Goal: Task Accomplishment & Management: Complete application form

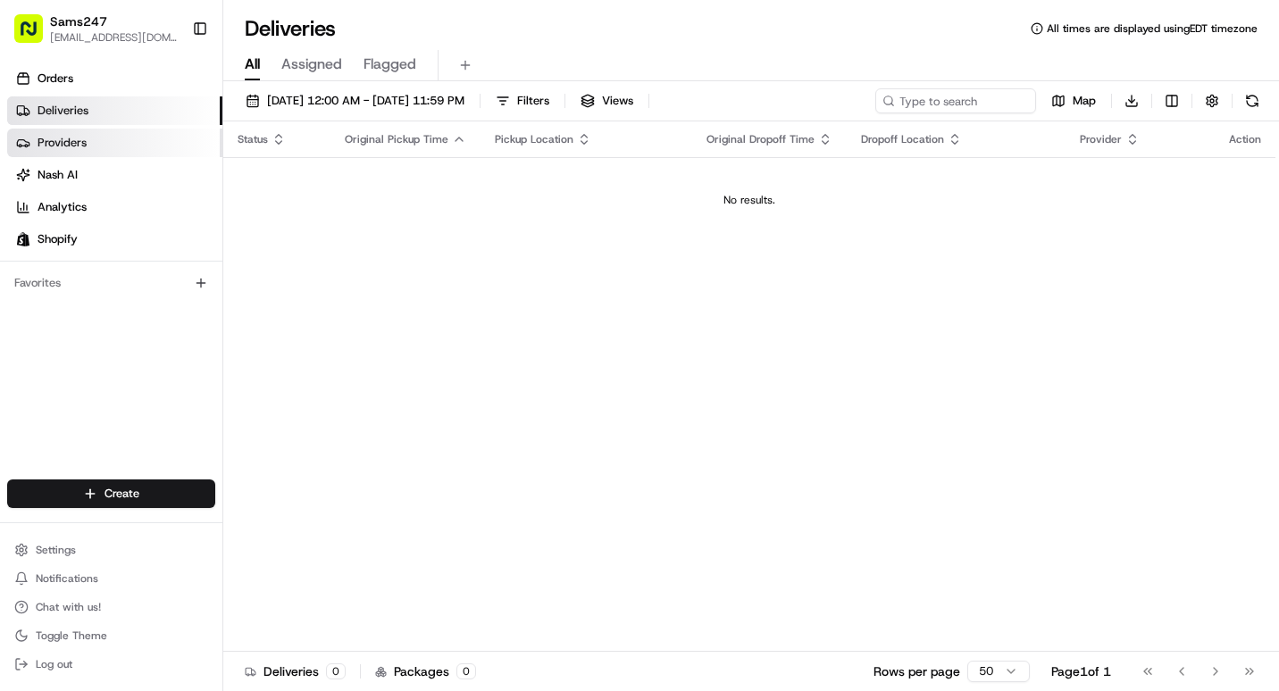
click at [105, 152] on link "Providers" at bounding box center [114, 143] width 215 height 29
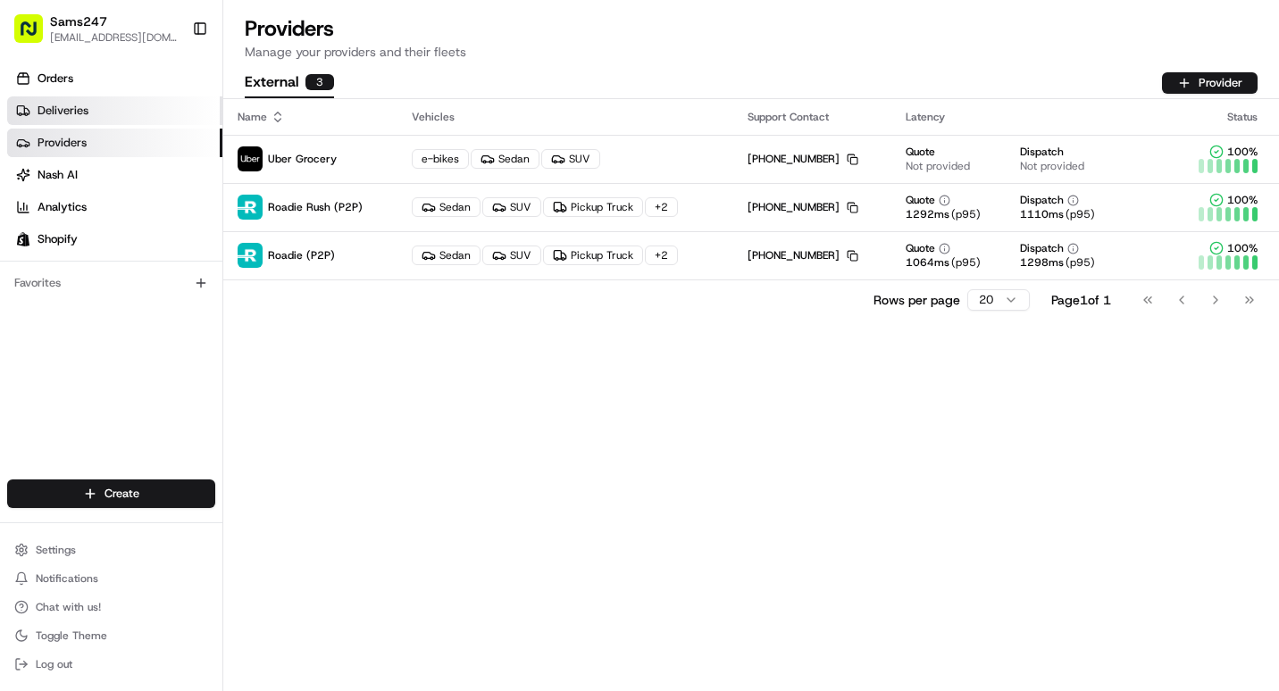
click at [128, 102] on link "Deliveries" at bounding box center [114, 110] width 215 height 29
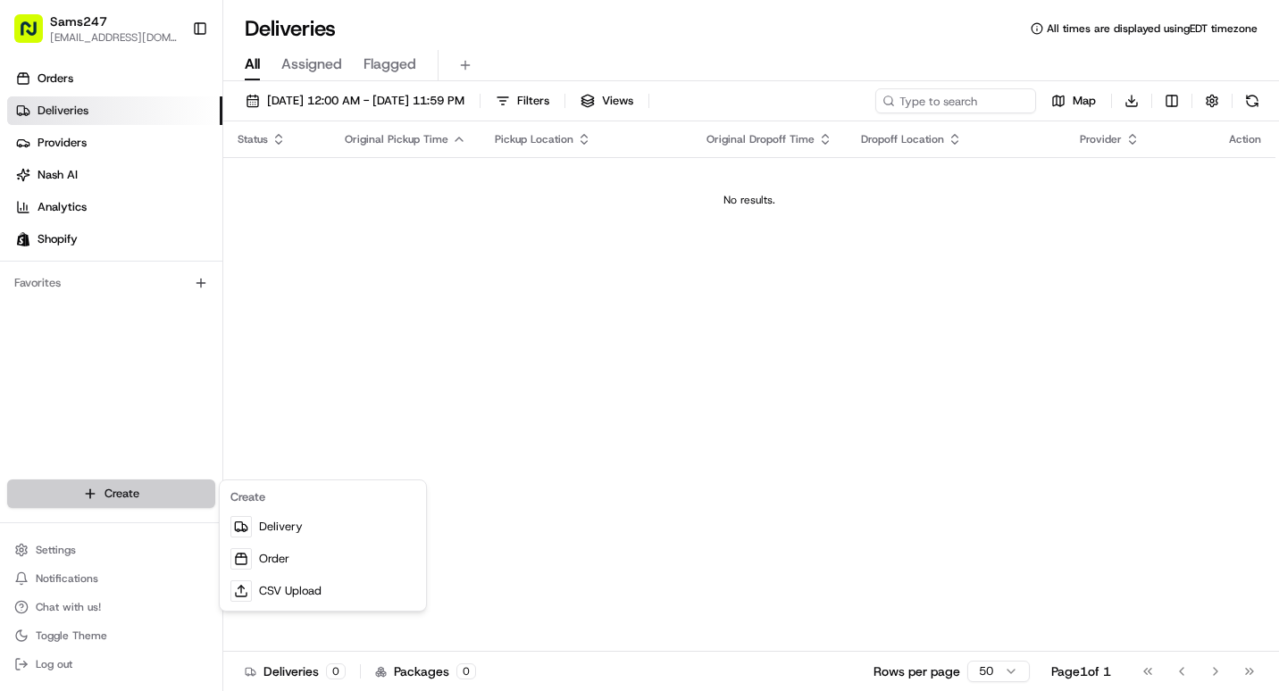
click at [147, 500] on html "Sams247 [EMAIL_ADDRESS][DOMAIN_NAME] Toggle Sidebar Orders Deliveries Providers…" at bounding box center [639, 345] width 1279 height 691
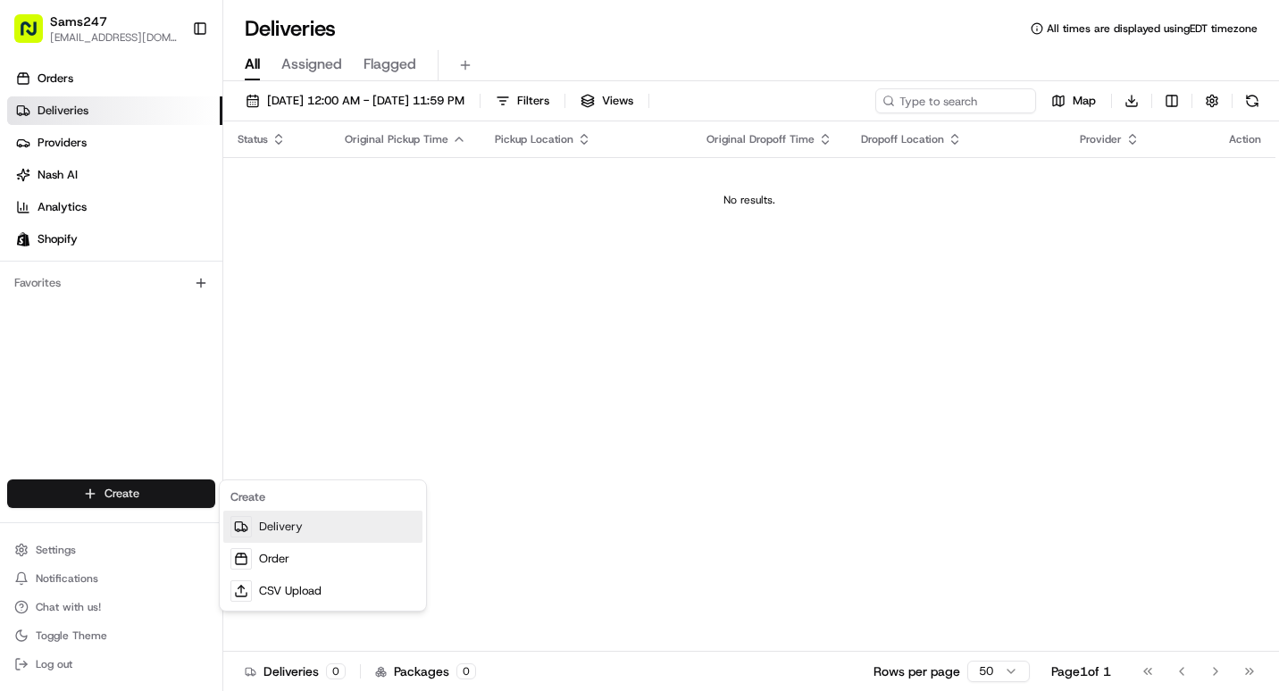
click at [290, 523] on link "Delivery" at bounding box center [322, 527] width 199 height 32
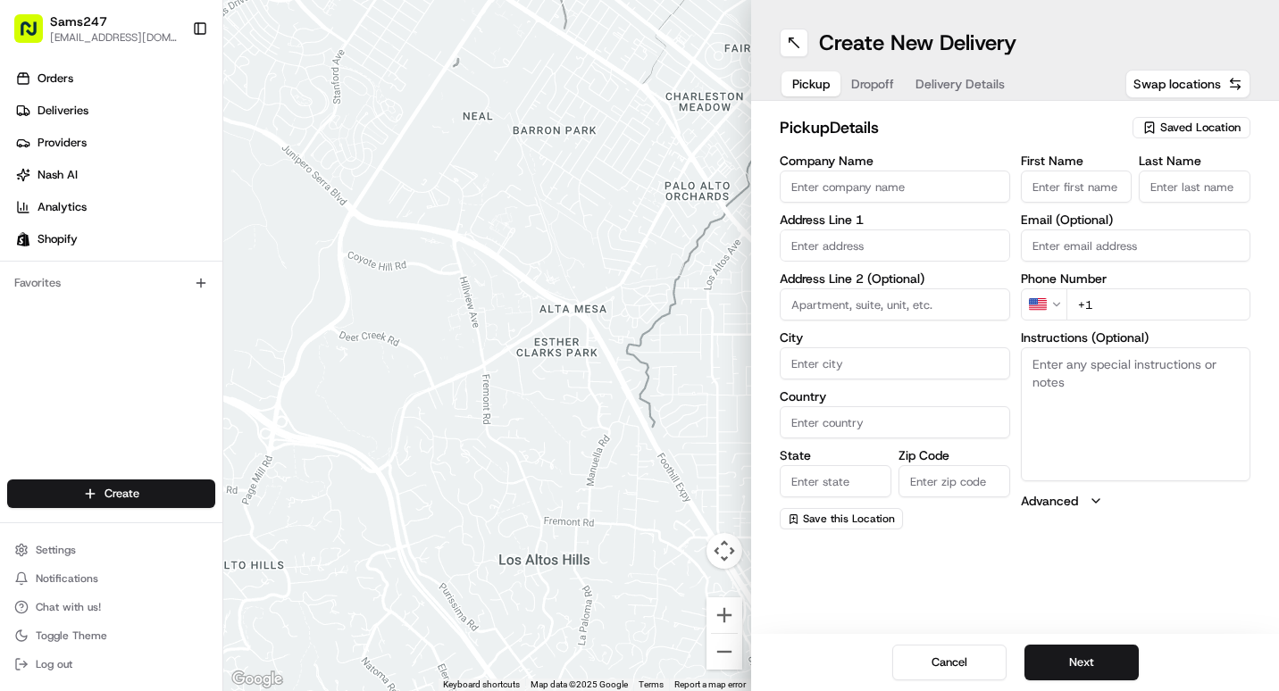
click at [845, 192] on input "Company Name" at bounding box center [895, 187] width 230 height 32
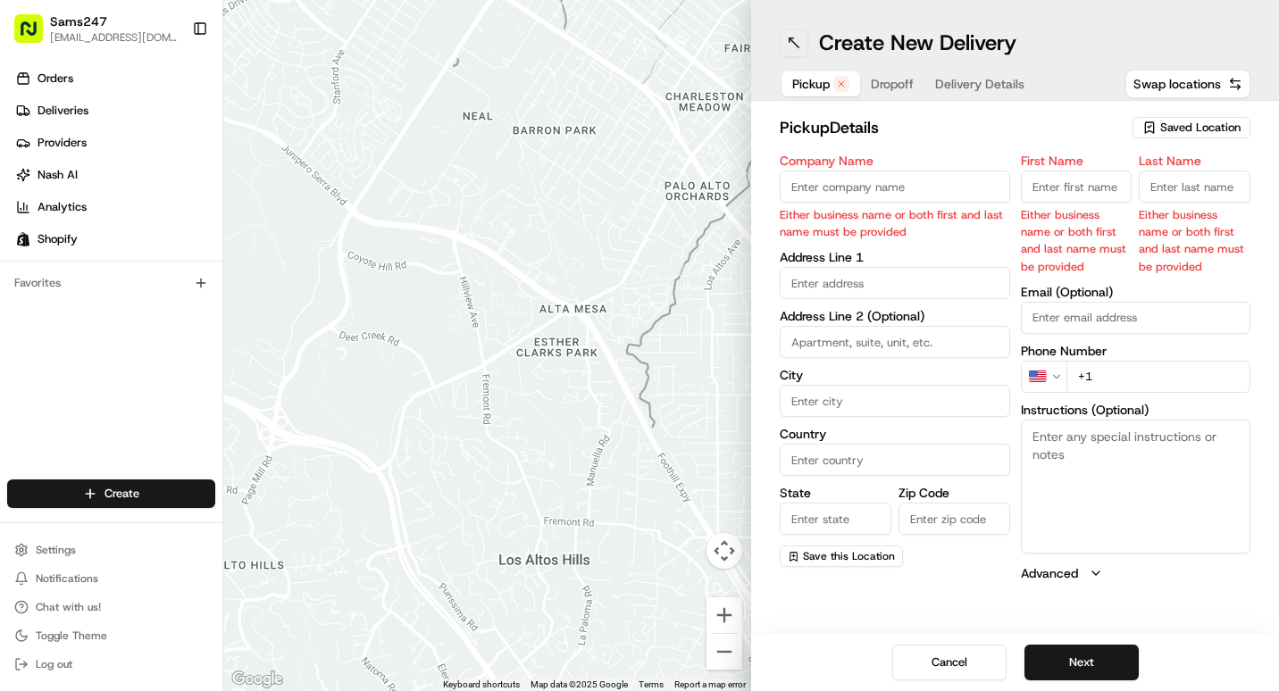
click at [784, 46] on button at bounding box center [794, 43] width 29 height 29
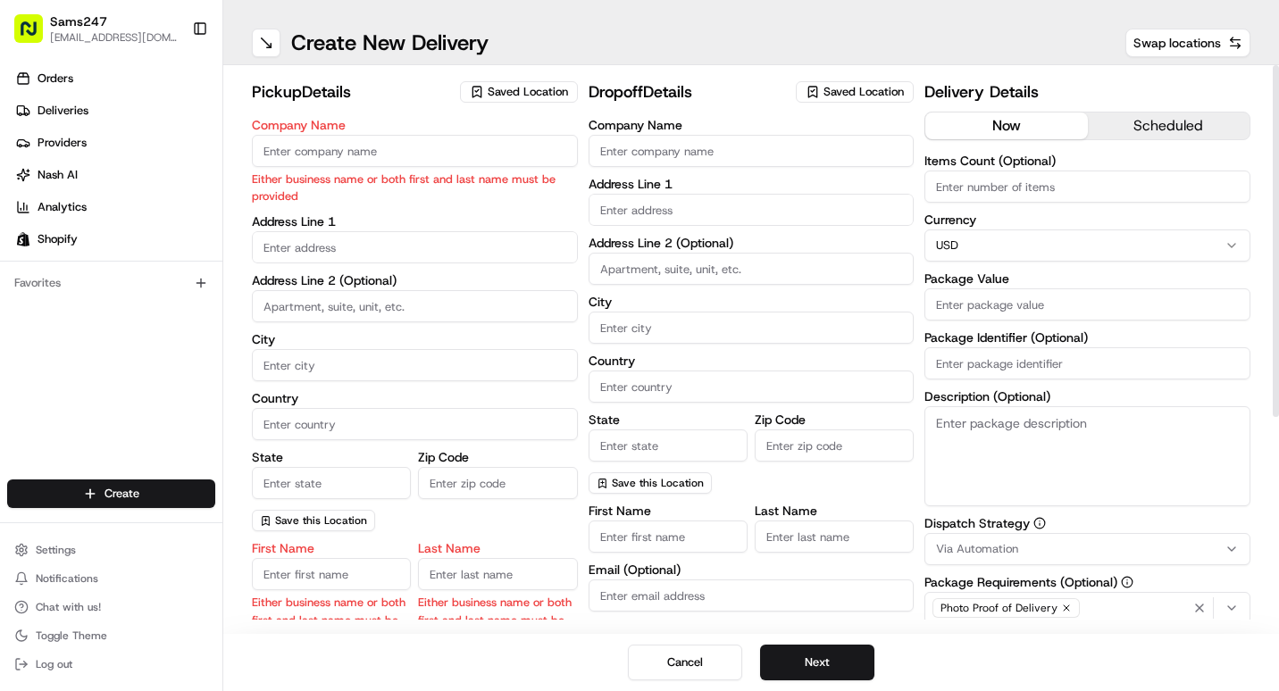
click at [472, 156] on input "Company Name" at bounding box center [415, 151] width 326 height 32
type input "[PERSON_NAME]"
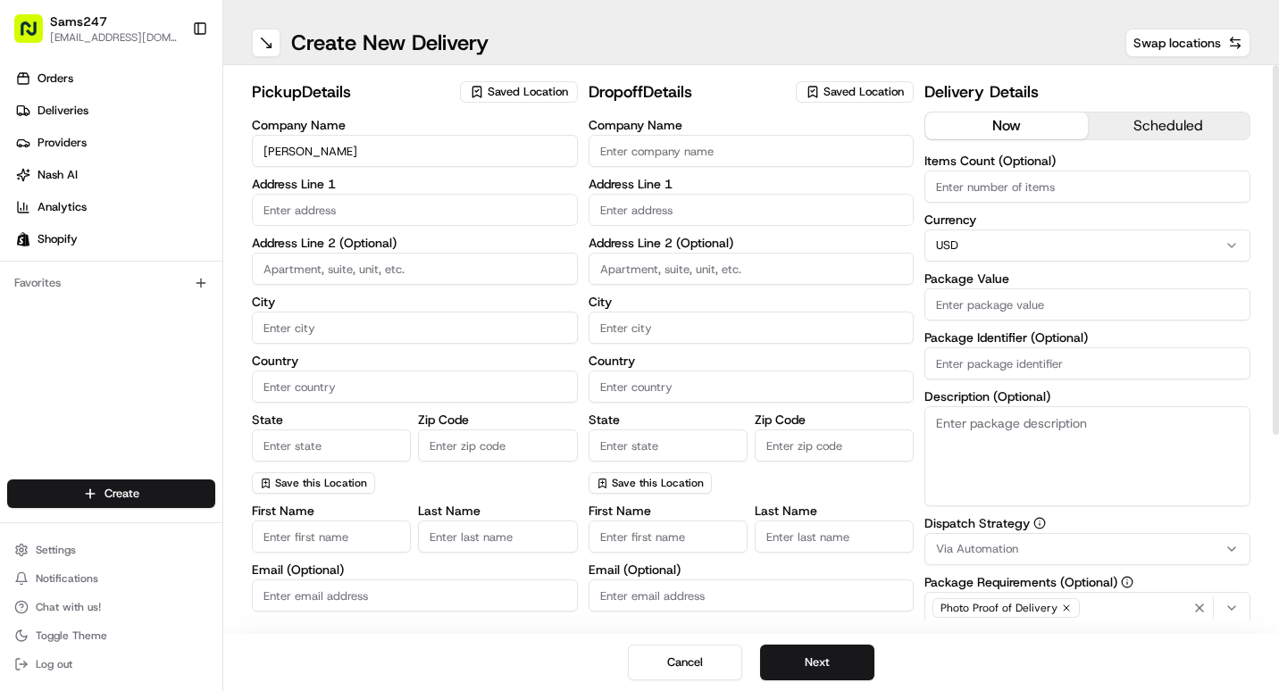
click at [514, 97] on span "Saved Location" at bounding box center [528, 92] width 80 height 16
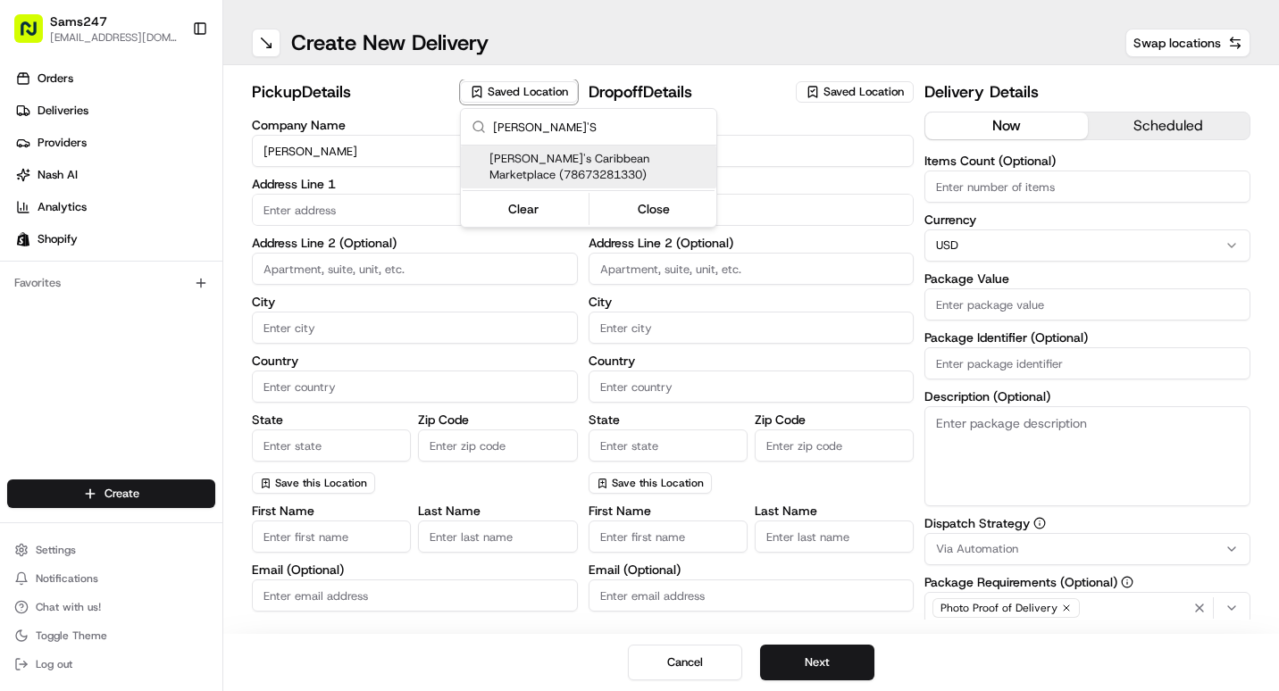
type input "[PERSON_NAME]'S"
click at [581, 155] on span "[PERSON_NAME]'s Caribbean Marketplace (78673281330)" at bounding box center [599, 167] width 220 height 32
type input "[PERSON_NAME]'s Caribbean Marketplace"
type input "[STREET_ADDRESS]"
type input "[GEOGRAPHIC_DATA]"
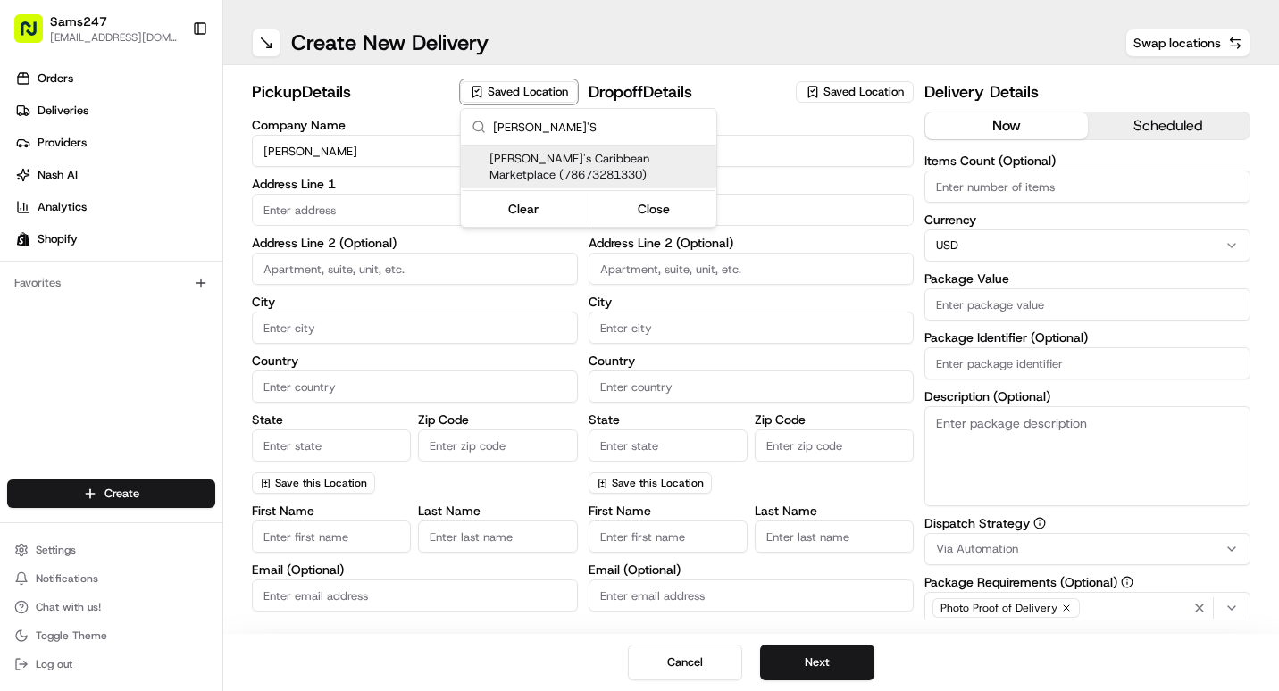
type input "US"
type input "NY"
type input "11552"
type input "[EMAIL_ADDRESS][DOMAIN_NAME]"
type input "[PHONE_NUMBER]"
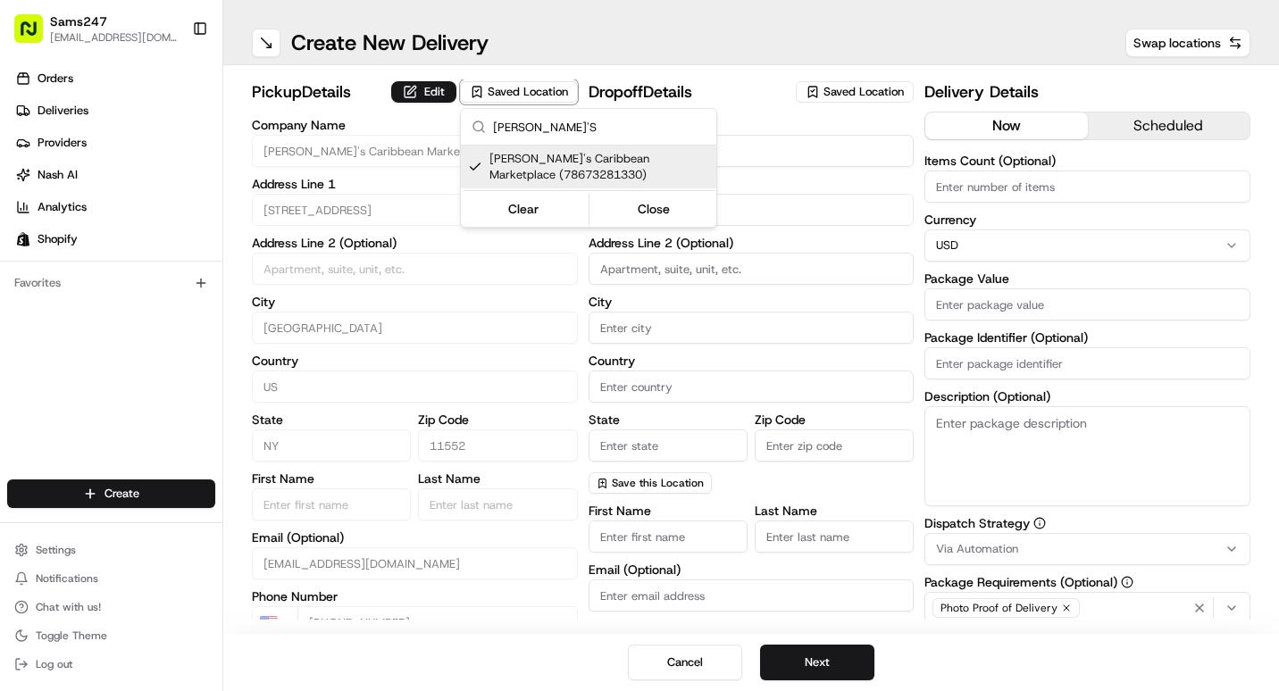
click at [854, 129] on html "Sams247 [EMAIL_ADDRESS][DOMAIN_NAME] Toggle Sidebar Orders Deliveries Providers…" at bounding box center [639, 345] width 1279 height 691
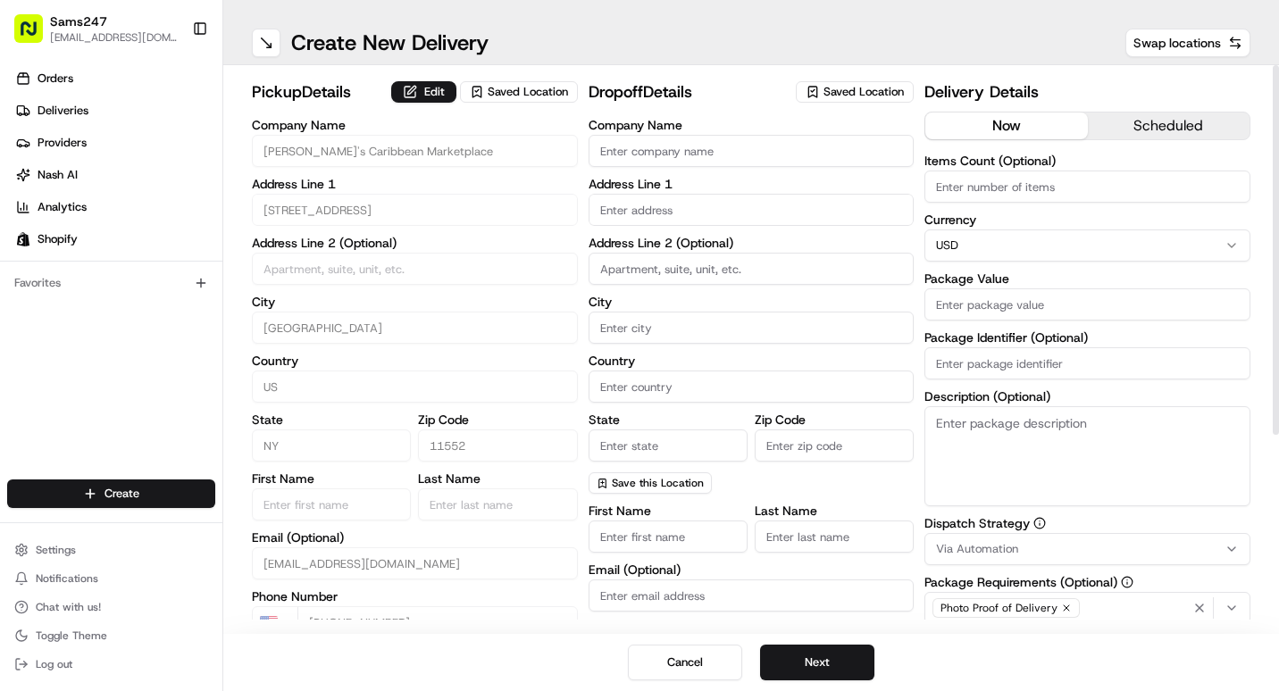
click at [850, 151] on input "Company Name" at bounding box center [752, 151] width 326 height 32
click at [873, 81] on div "Saved Location" at bounding box center [855, 91] width 118 height 21
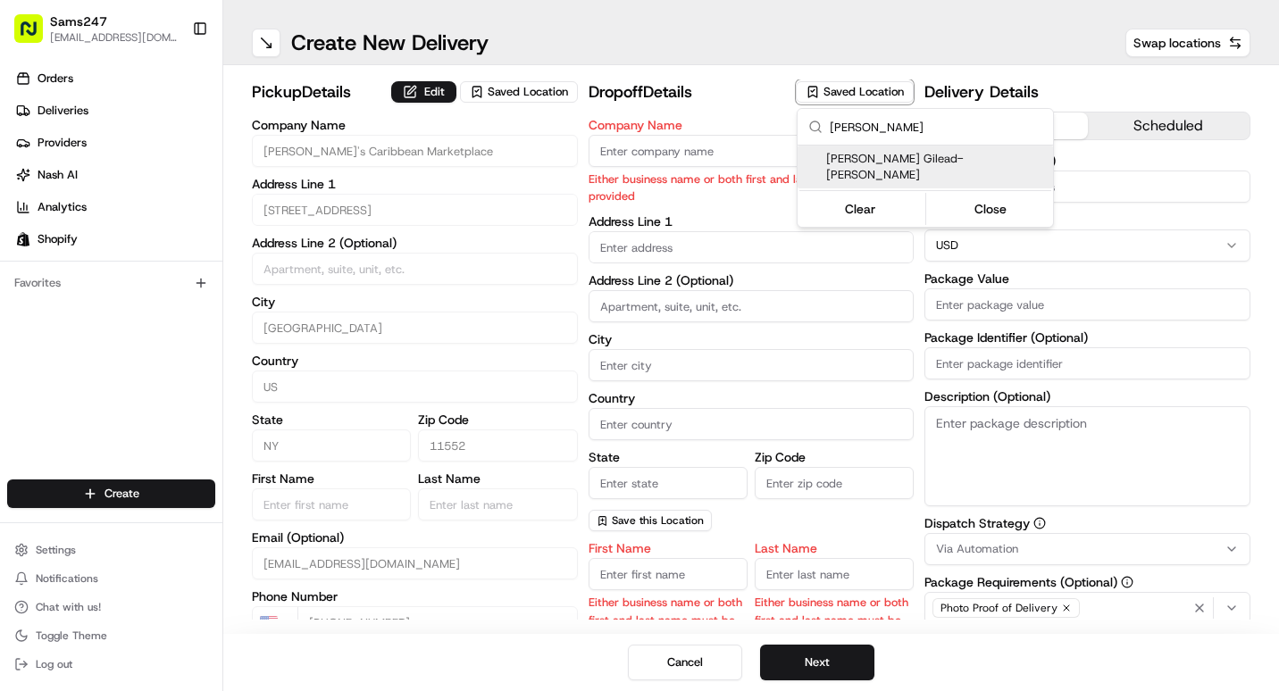
type input "[PERSON_NAME]"
click at [854, 163] on span "[PERSON_NAME] Gilead-[PERSON_NAME]" at bounding box center [936, 167] width 220 height 32
type input "[PERSON_NAME] Gilead-[PERSON_NAME]"
type input "[STREET_ADDRESS]"
type input "Freeport"
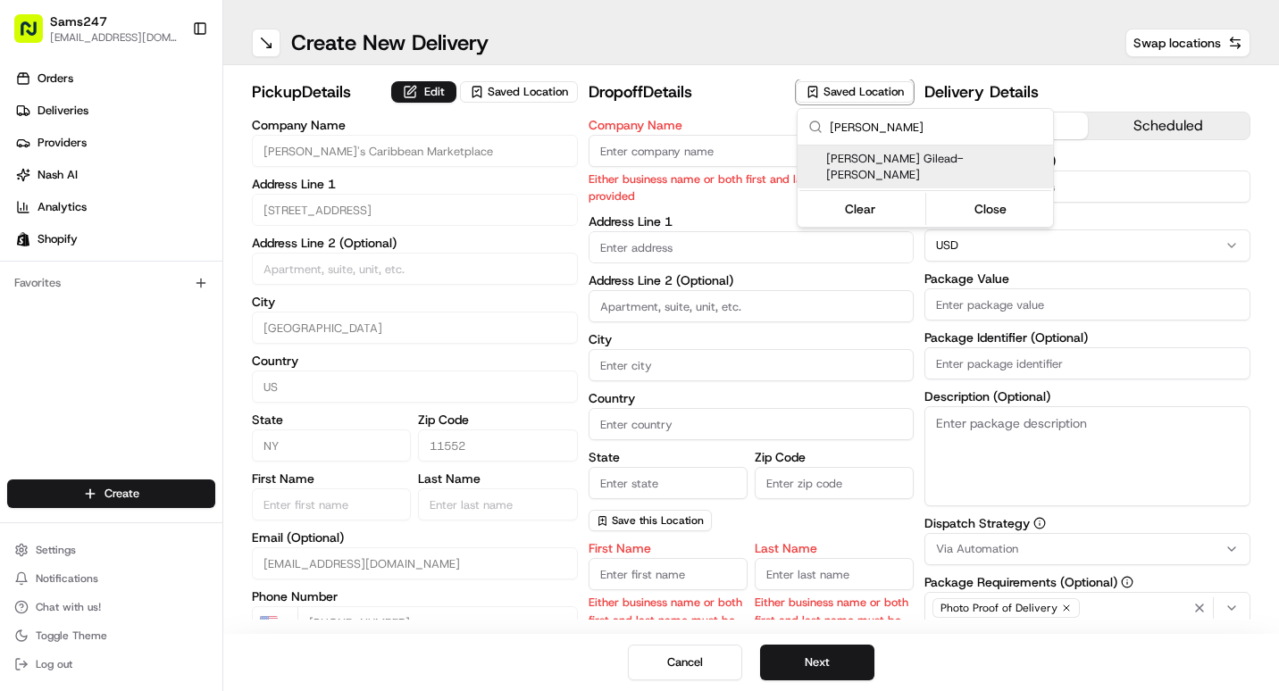
type input "US"
type input "NY"
type input "11520"
type input "[PERSON_NAME]"
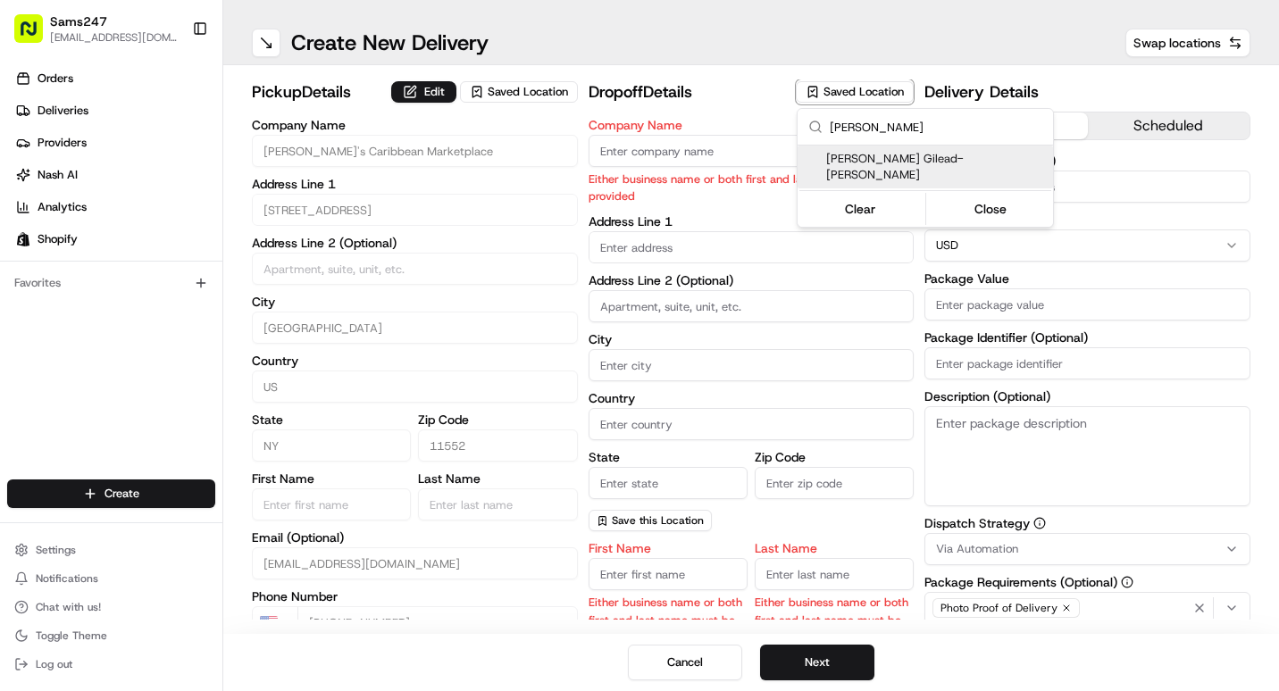
type input "[EMAIL_ADDRESS][DOMAIN_NAME]"
type input "[PHONE_NUMBER]"
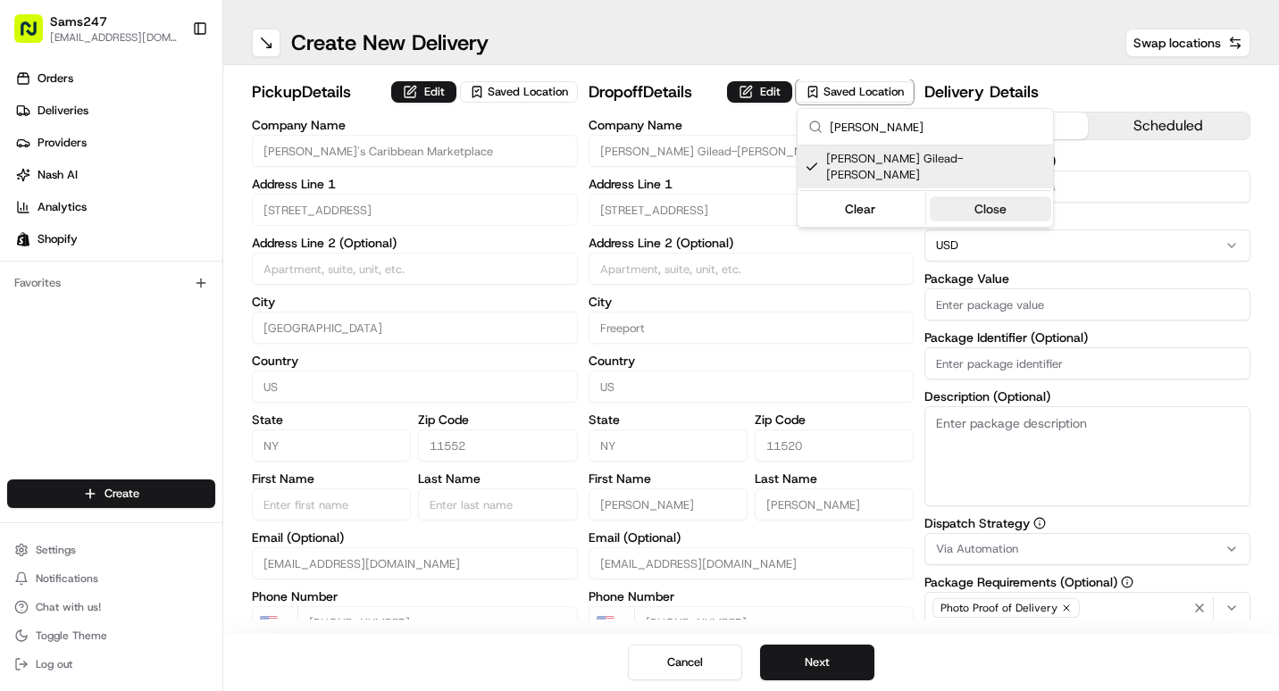
click at [988, 196] on button "Close" at bounding box center [991, 208] width 122 height 25
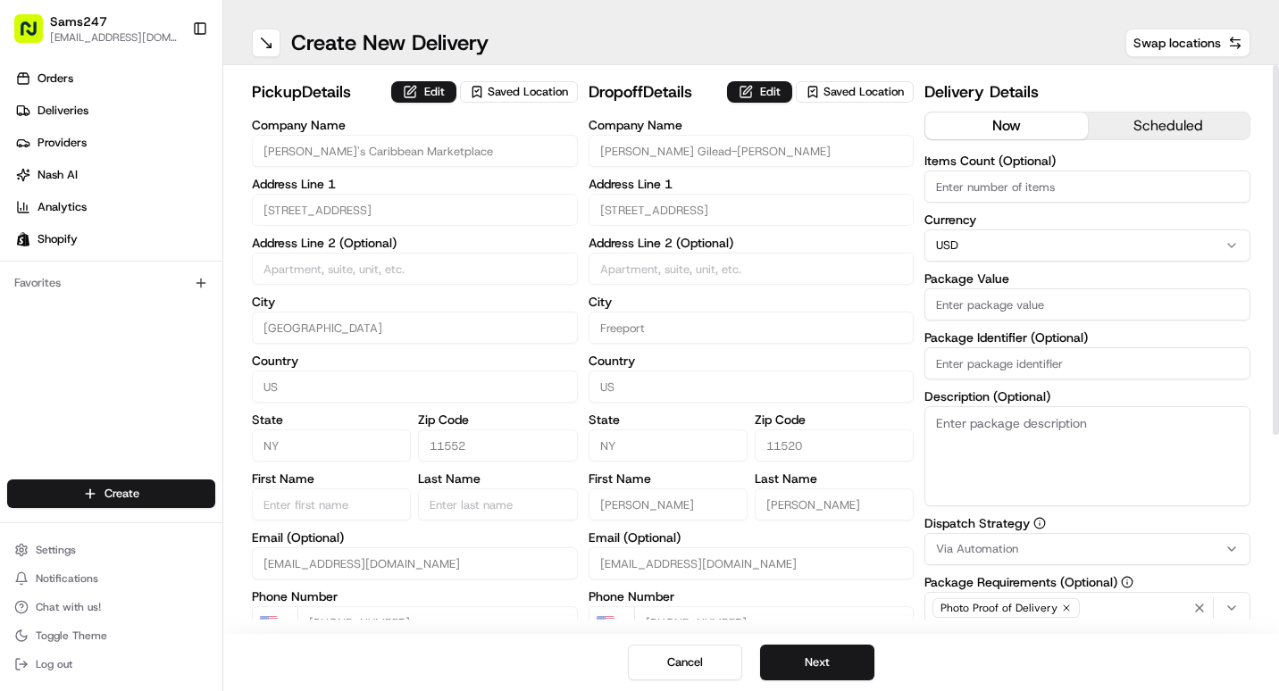
click at [1035, 179] on input "Items Count (Optional)" at bounding box center [1087, 187] width 326 height 32
type input "1"
type input "3"
click at [1066, 370] on input "Package Identifier (Optional)" at bounding box center [1087, 363] width 326 height 32
click at [937, 363] on input "BOXES" at bounding box center [1087, 363] width 326 height 32
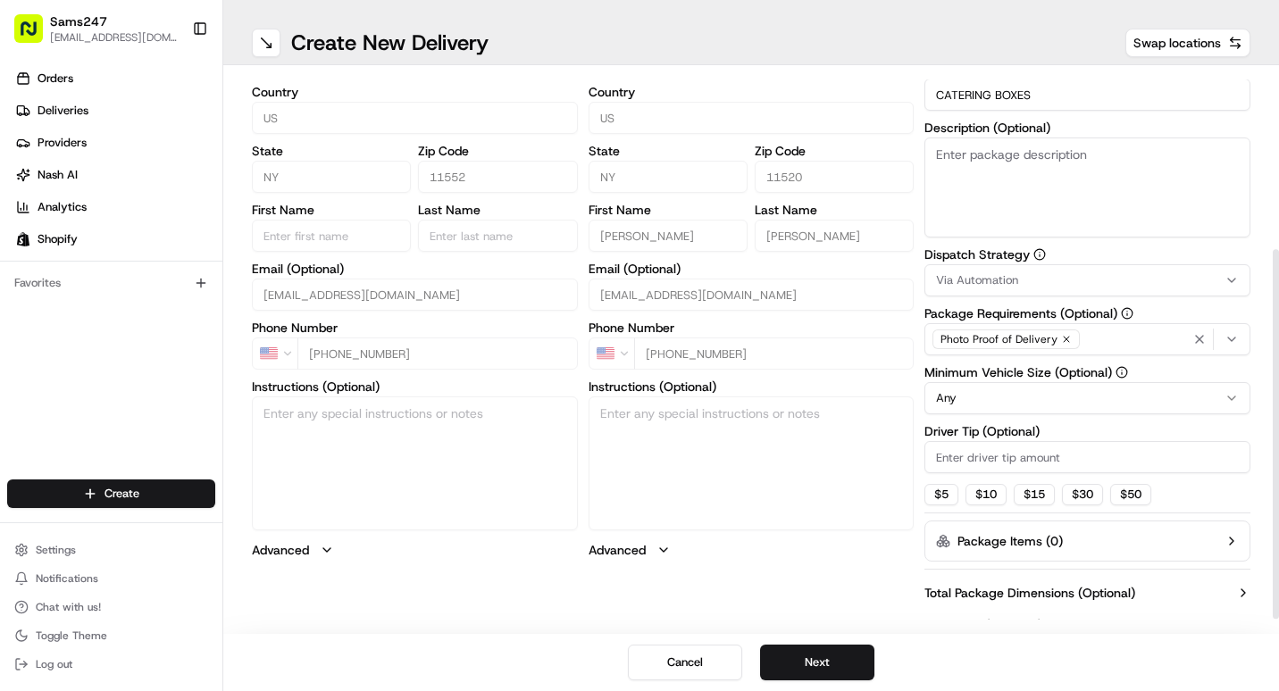
scroll to position [290, 0]
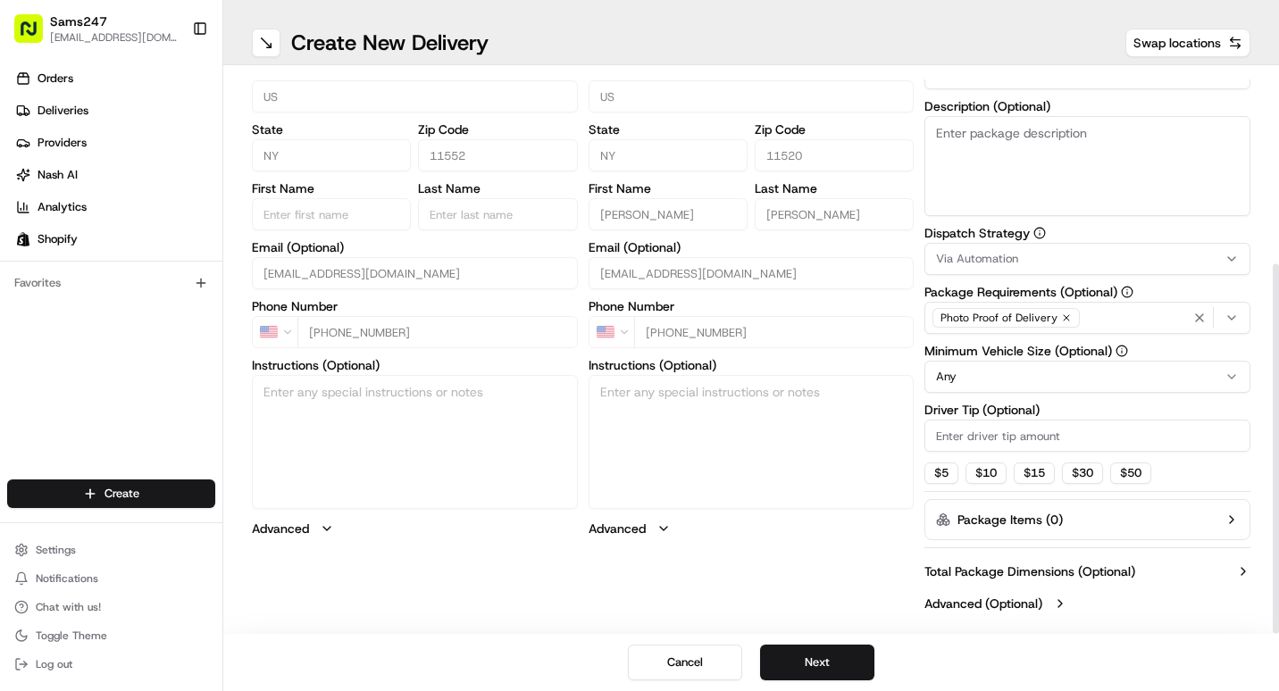
type input "CATERING BOXES"
click at [960, 435] on input "Driver Tip (Optional)" at bounding box center [1087, 436] width 326 height 32
type input "2"
click at [803, 662] on button "Next" at bounding box center [817, 663] width 114 height 36
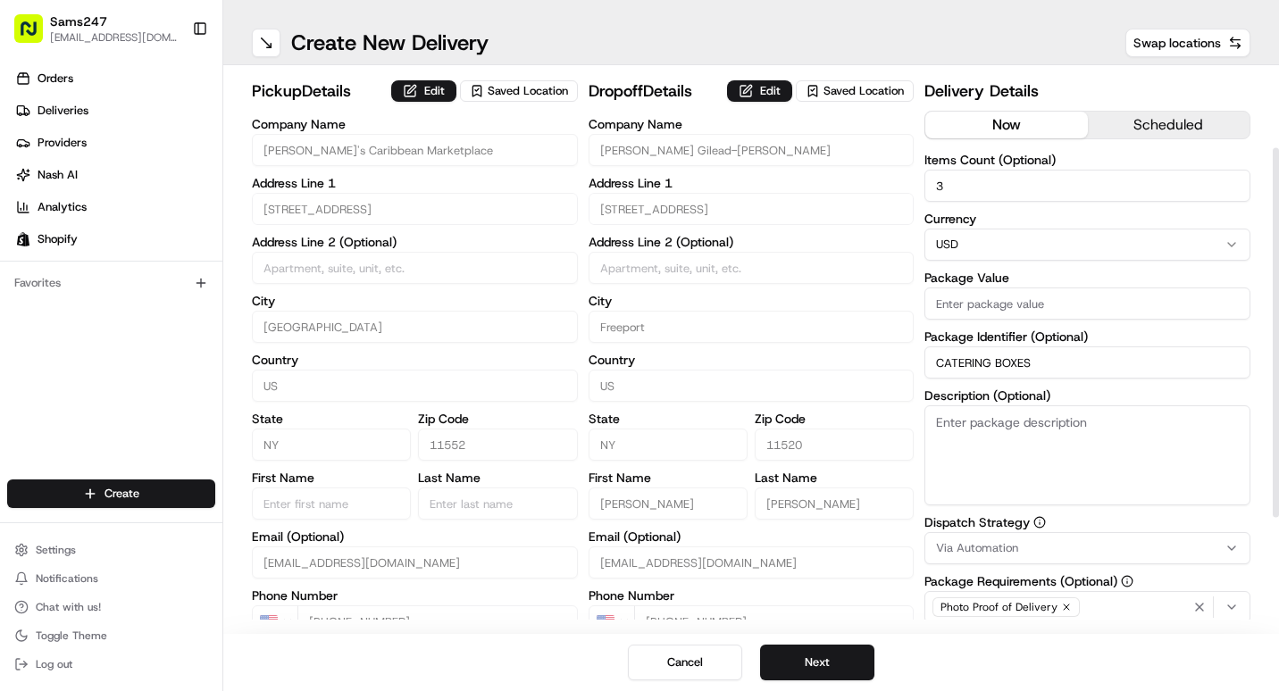
scroll to position [0, 0]
click at [822, 663] on button "Next" at bounding box center [817, 663] width 114 height 36
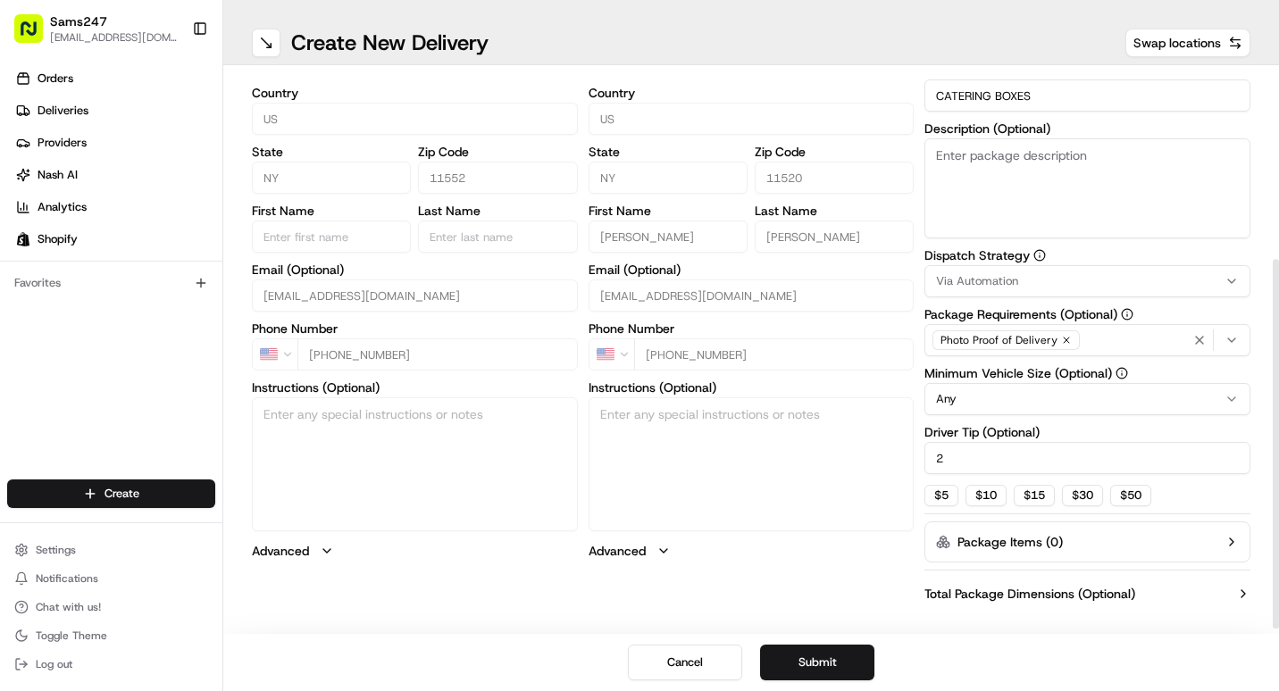
scroll to position [290, 0]
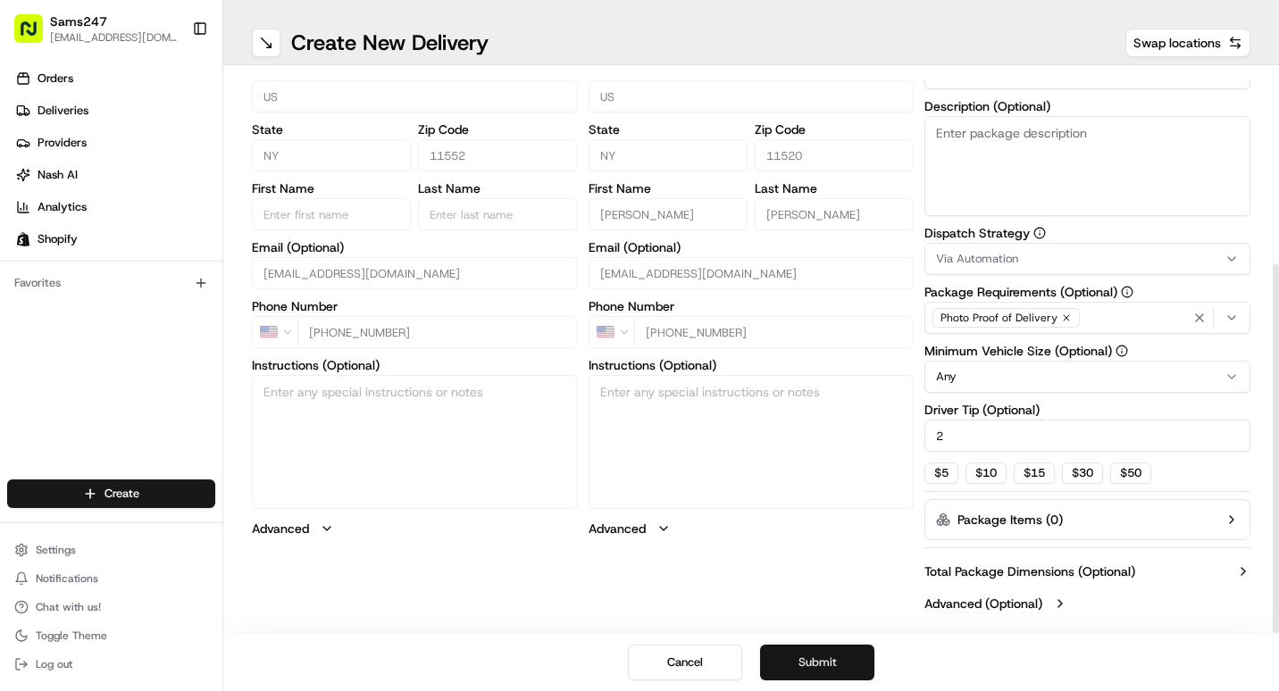
click at [823, 656] on button "Submit" at bounding box center [817, 663] width 114 height 36
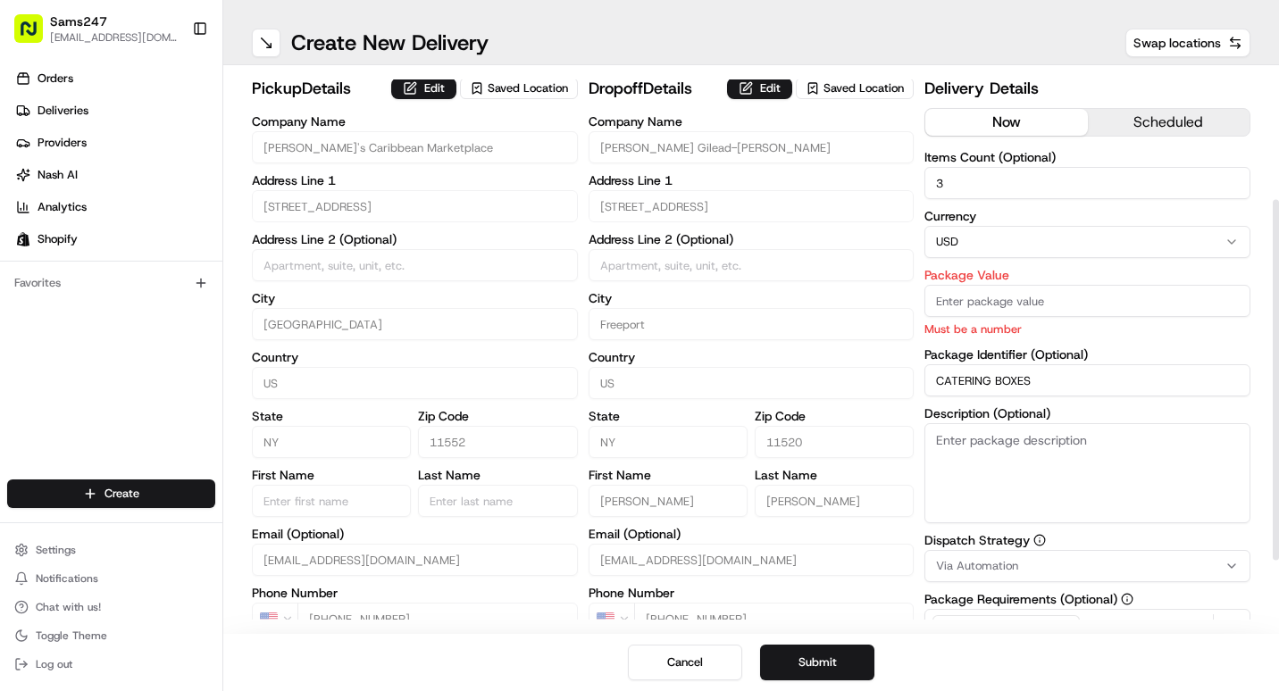
scroll to position [0, 0]
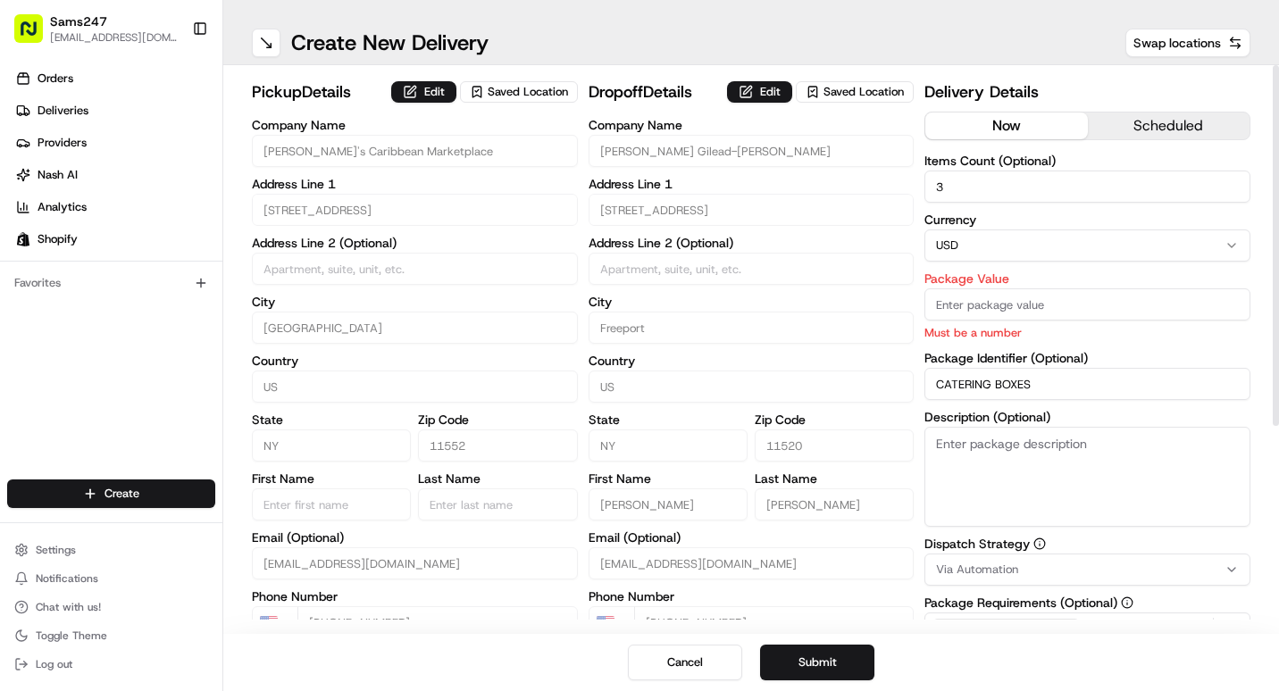
click at [1034, 306] on input "Package Value" at bounding box center [1087, 304] width 326 height 32
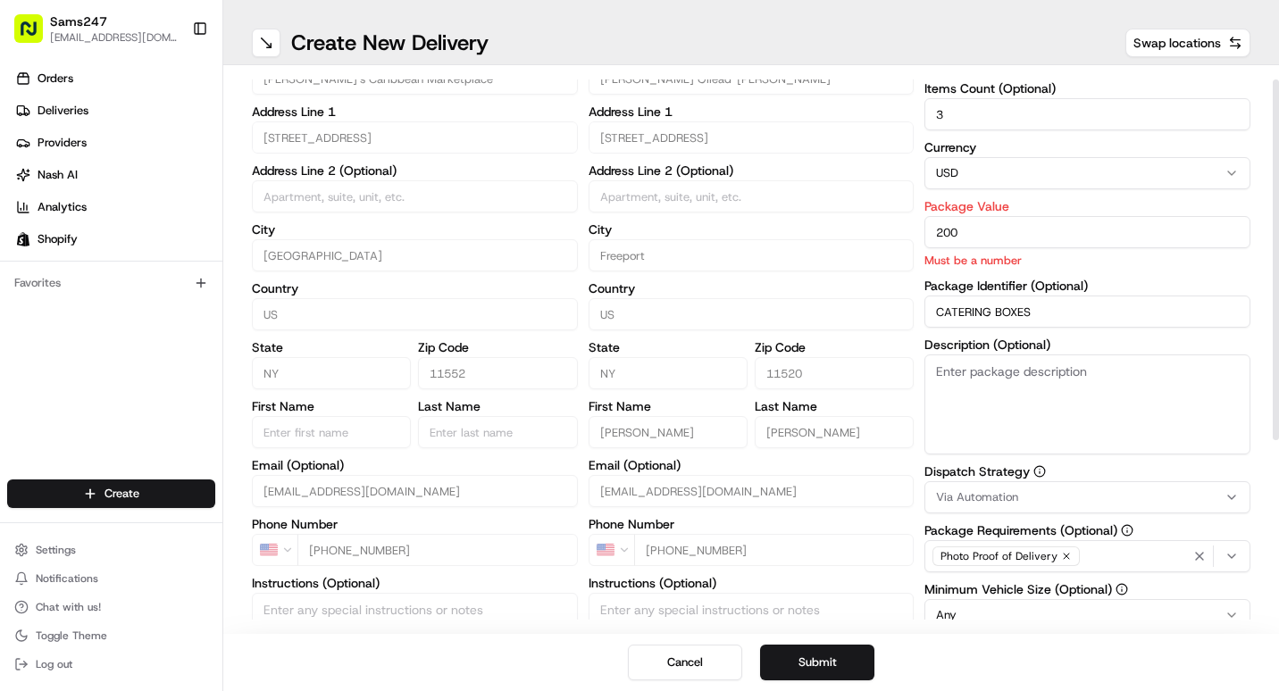
scroll to position [179, 0]
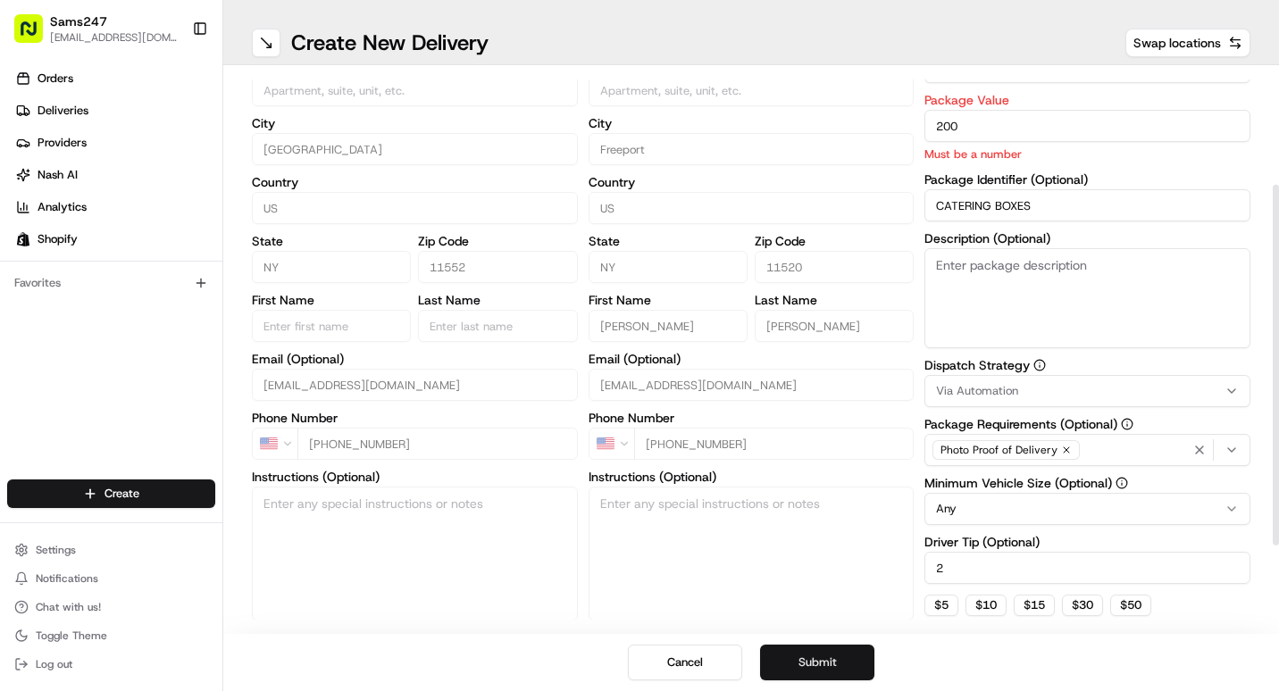
type input "200"
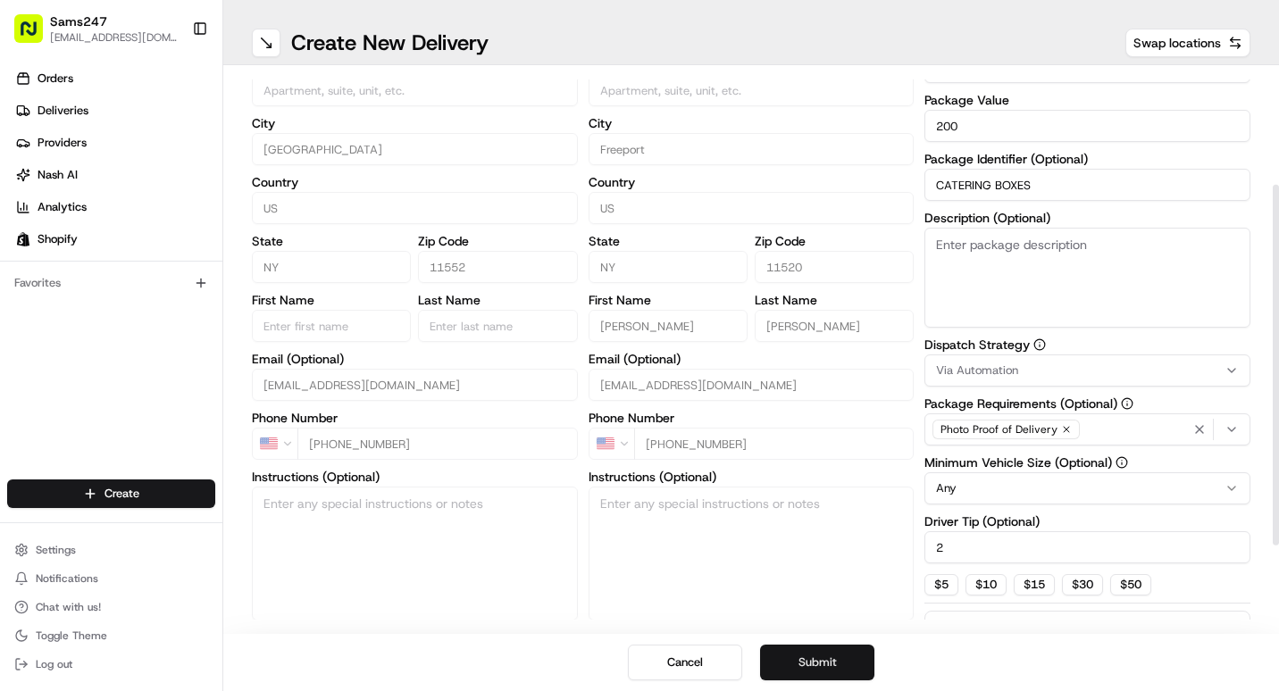
click at [802, 660] on button "Submit" at bounding box center [817, 663] width 114 height 36
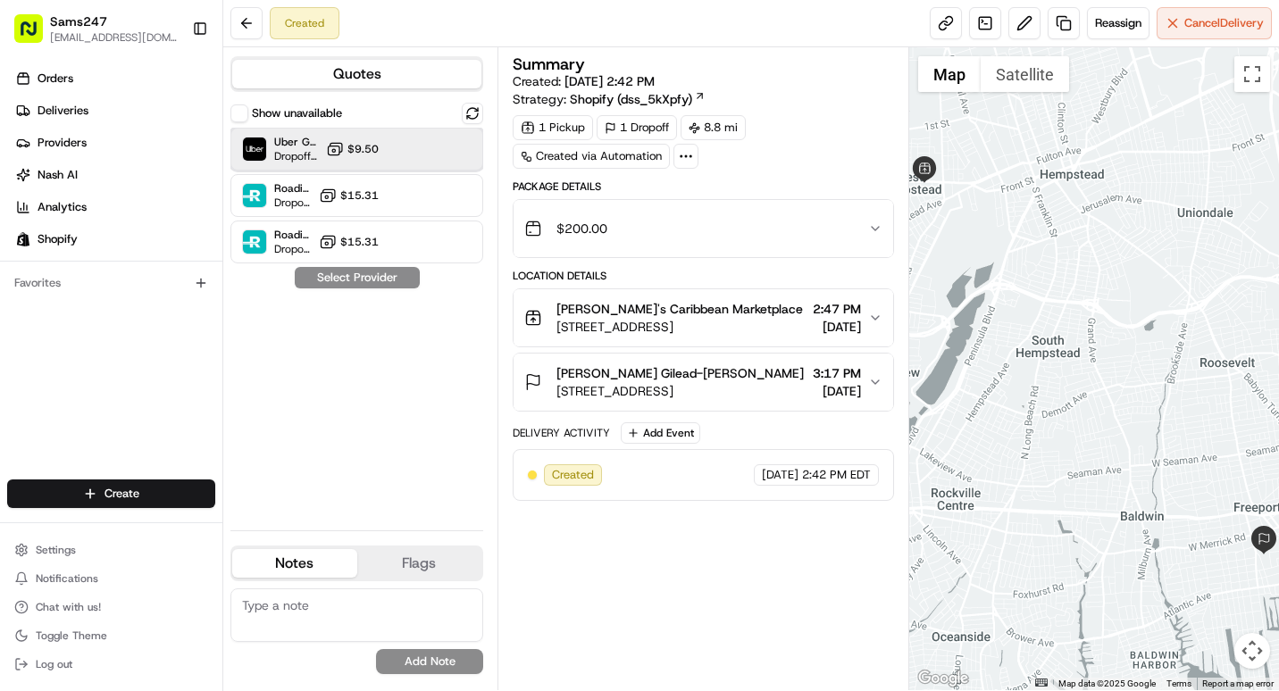
click at [411, 139] on div "Uber Grocery Dropoff ETA 53 minutes $9.50" at bounding box center [356, 149] width 253 height 43
click at [376, 277] on button "Assign Provider" at bounding box center [357, 277] width 127 height 21
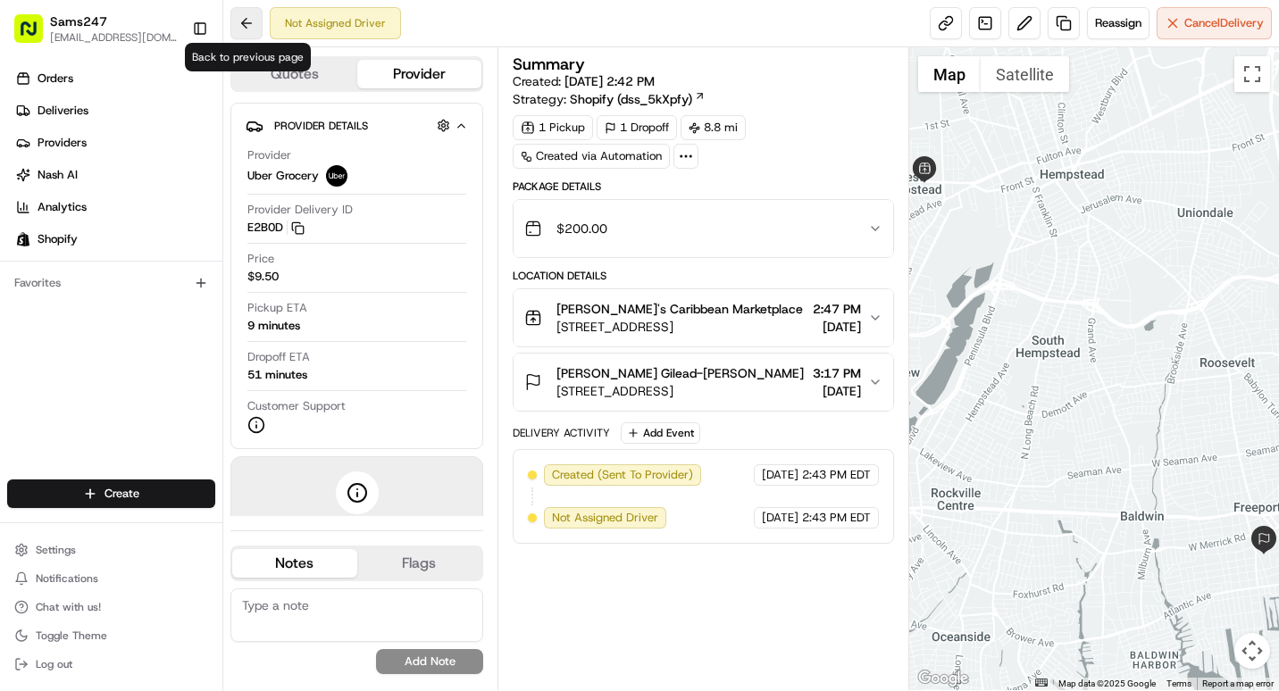
click at [242, 37] on button at bounding box center [246, 23] width 32 height 32
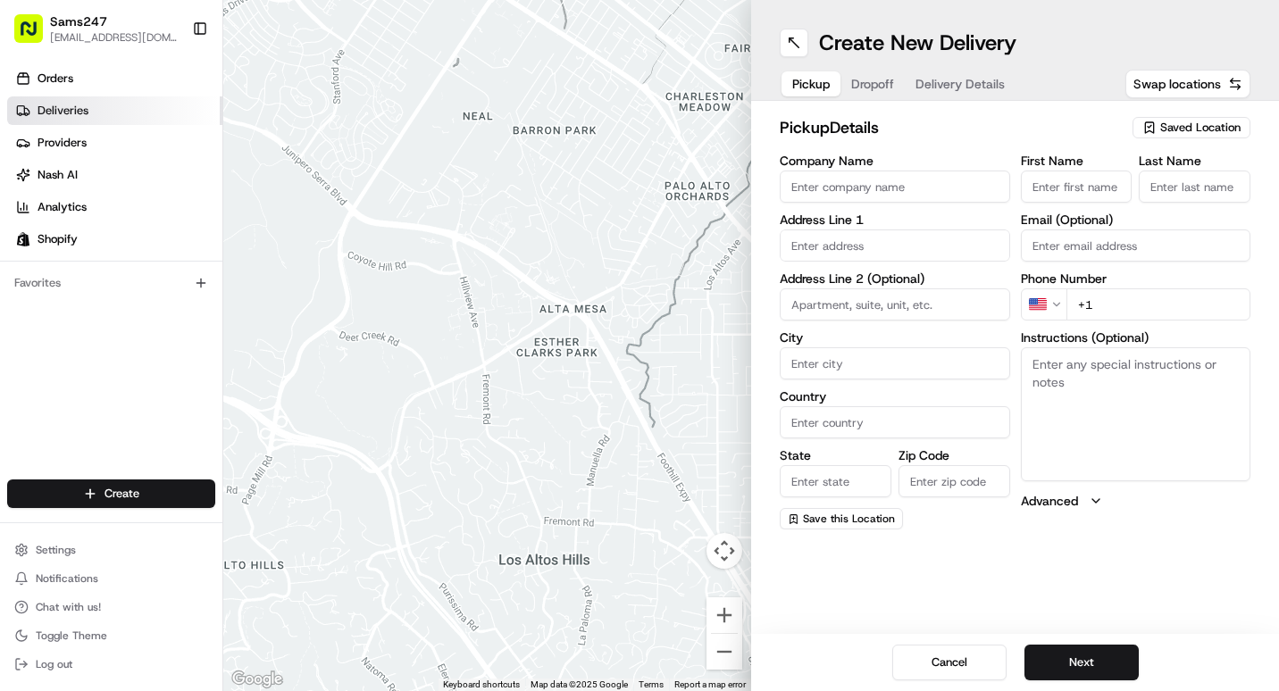
click at [105, 112] on link "Deliveries" at bounding box center [114, 110] width 215 height 29
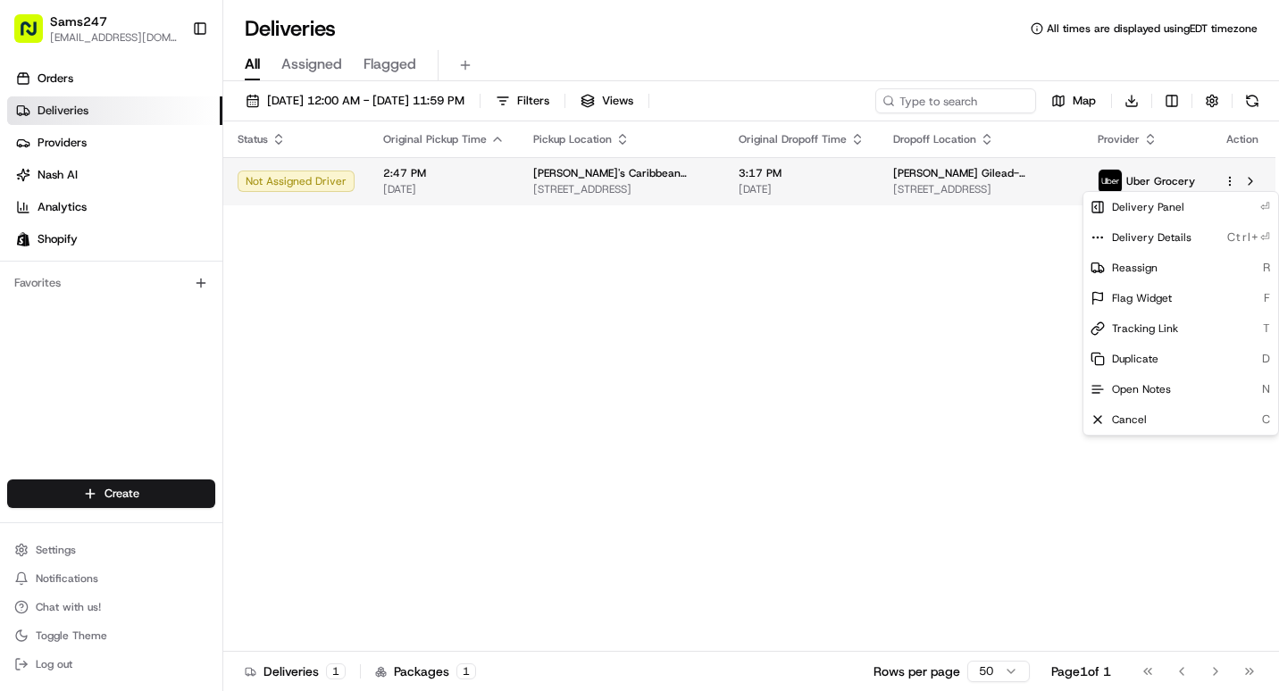
click at [1232, 181] on html "Sams247 [EMAIL_ADDRESS][DOMAIN_NAME] Toggle Sidebar Orders Deliveries Providers…" at bounding box center [639, 345] width 1279 height 691
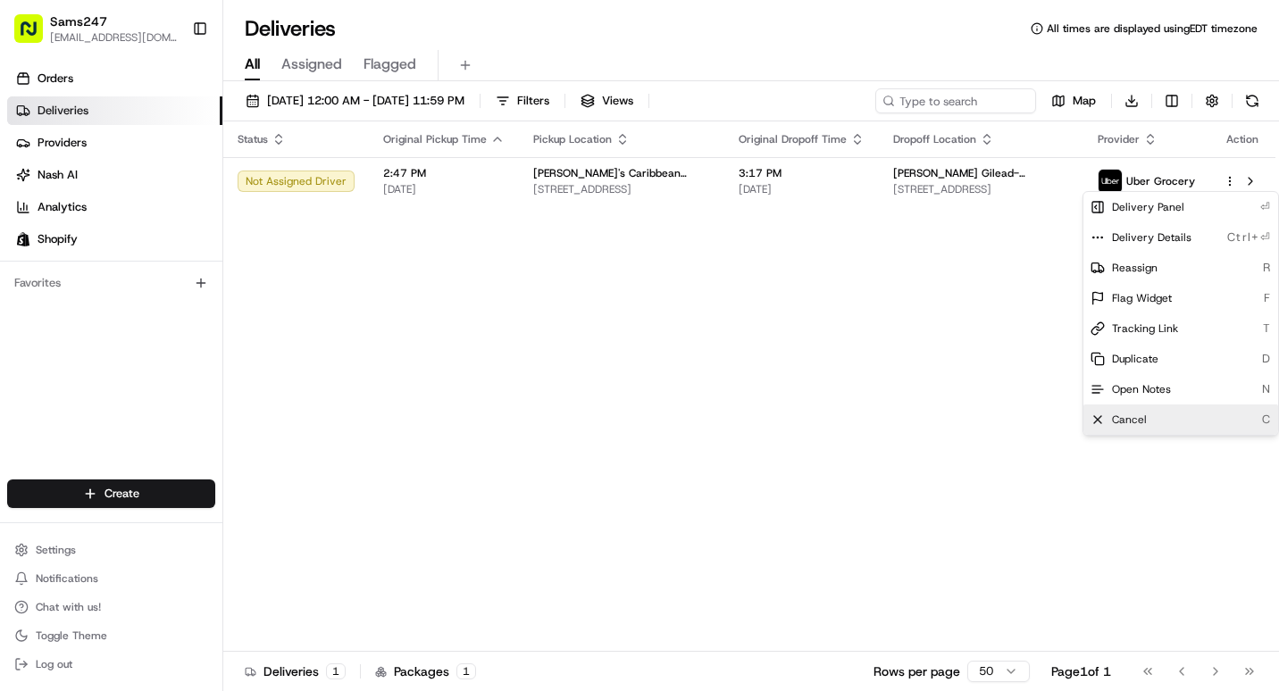
click at [1156, 415] on div "Cancel C" at bounding box center [1180, 420] width 195 height 30
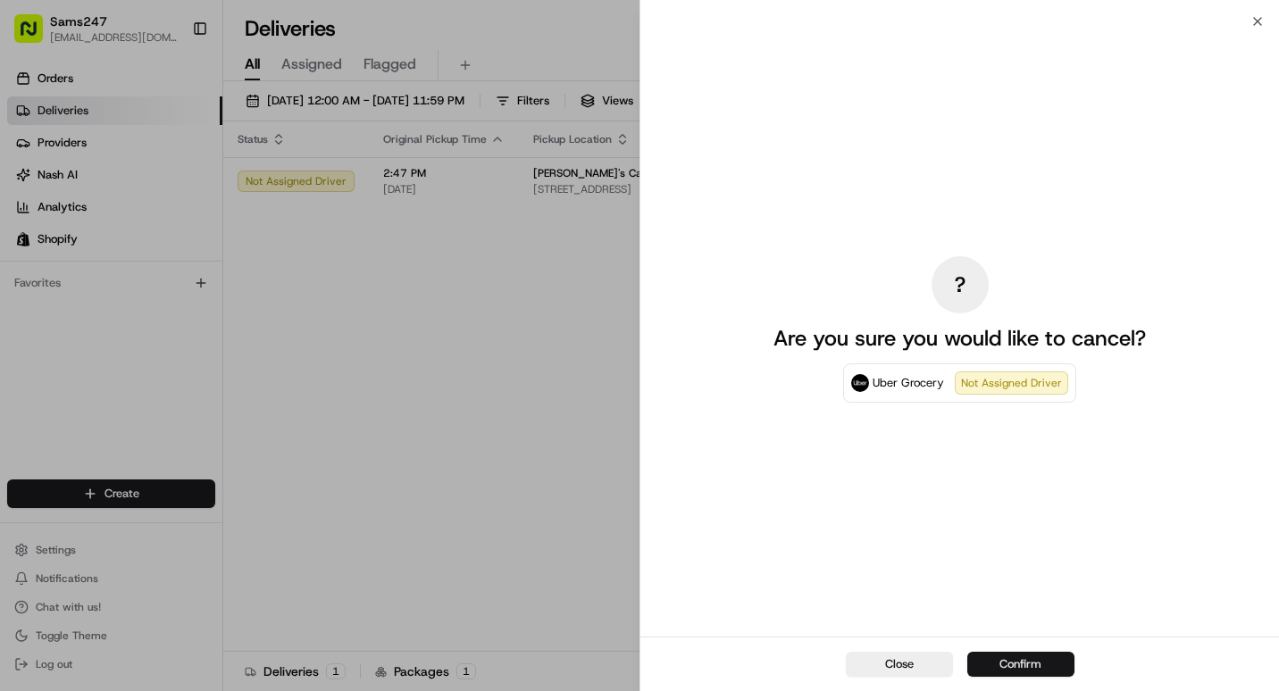
click at [1031, 670] on button "Confirm" at bounding box center [1020, 664] width 107 height 25
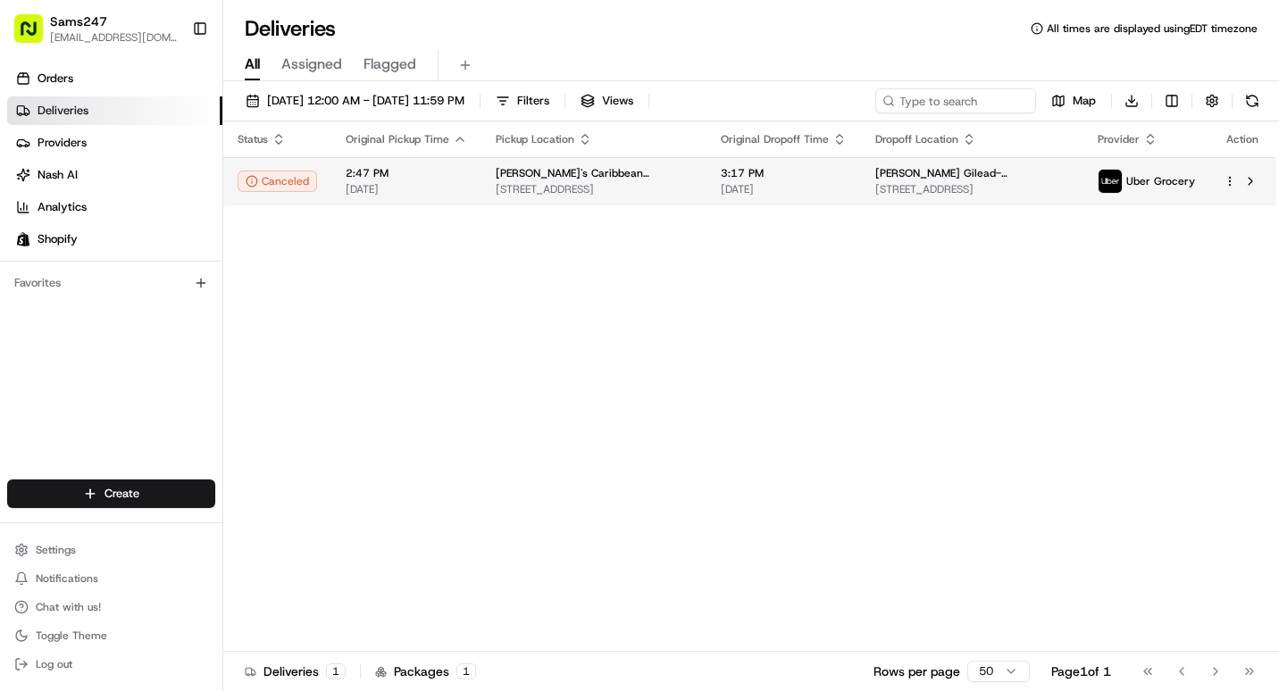
click at [692, 187] on span "[STREET_ADDRESS]" at bounding box center [594, 189] width 196 height 14
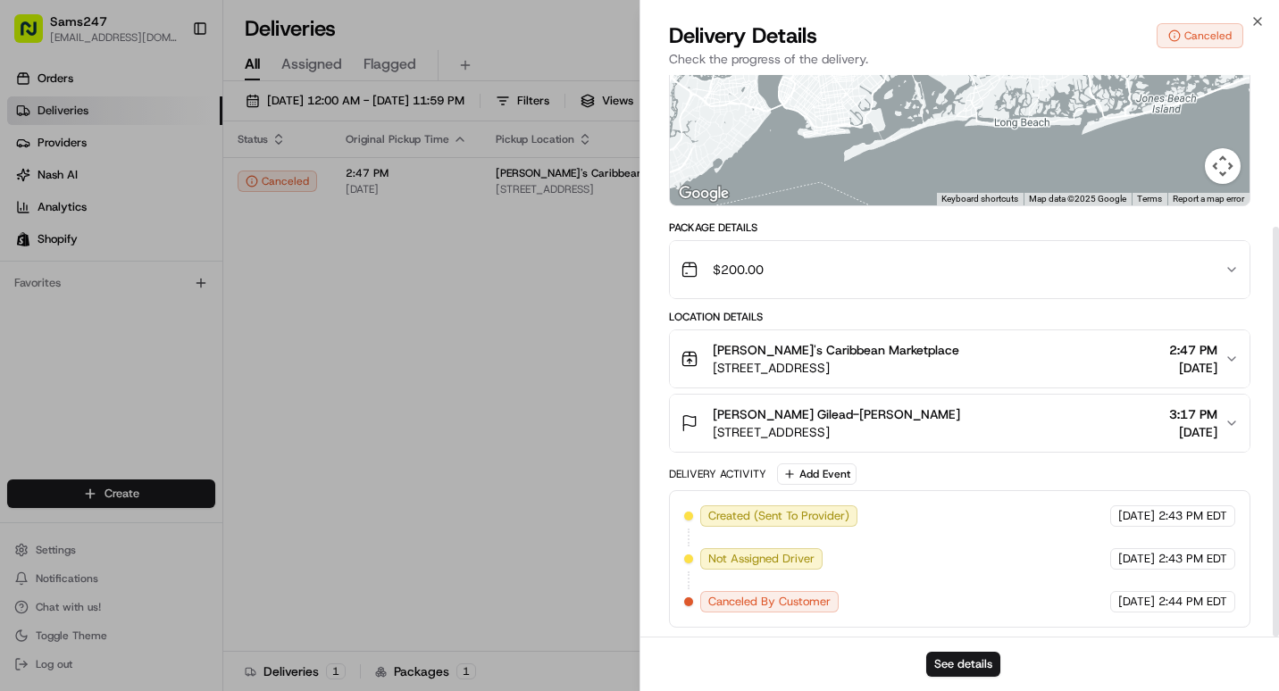
scroll to position [208, 0]
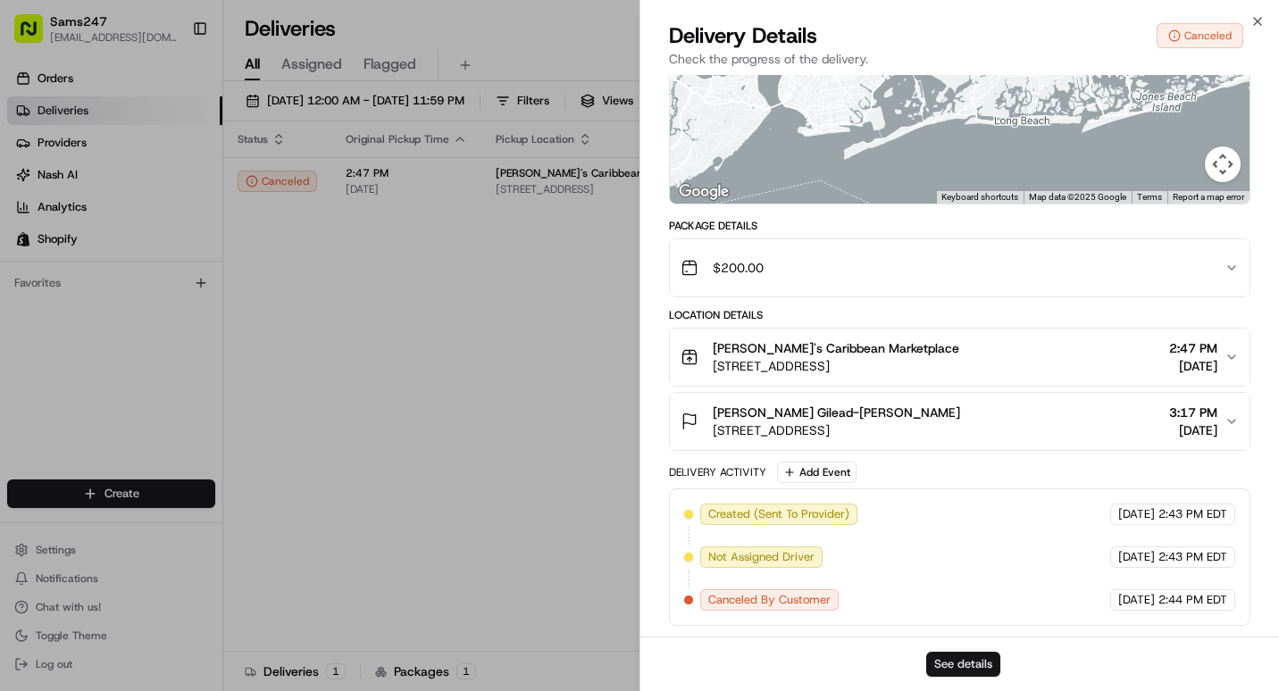
click at [970, 671] on button "See details" at bounding box center [963, 664] width 74 height 25
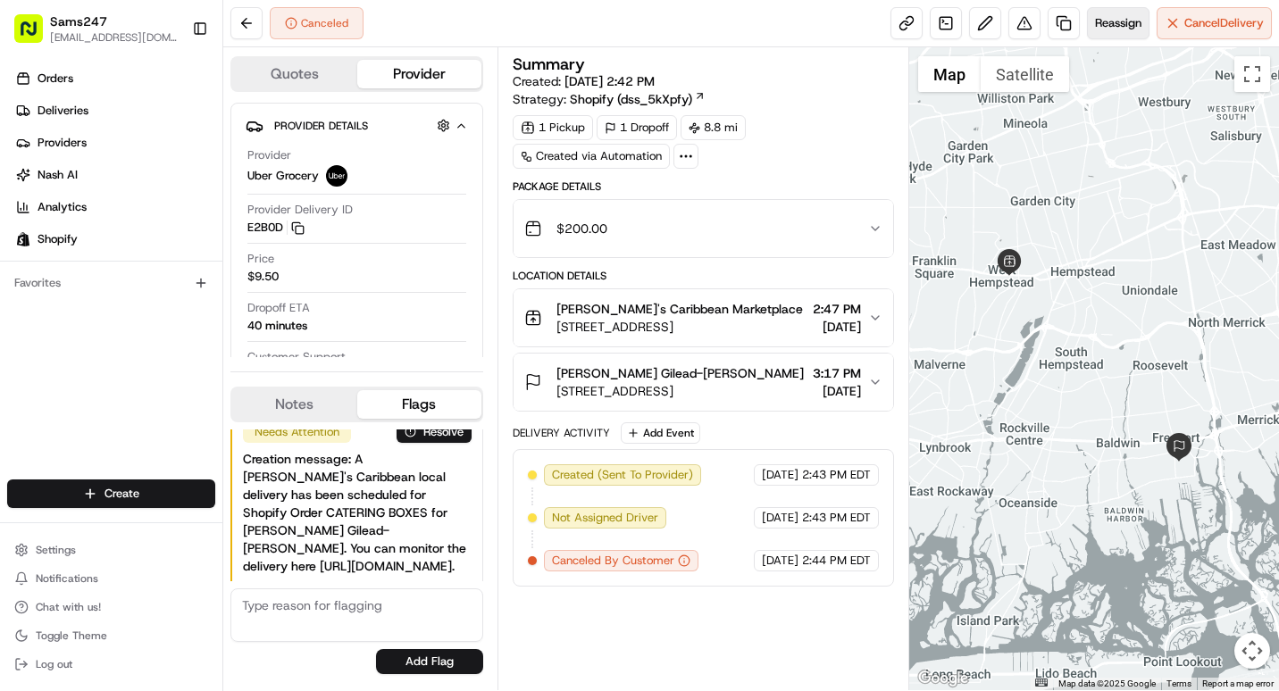
click at [1125, 38] on button "Reassign" at bounding box center [1118, 23] width 63 height 32
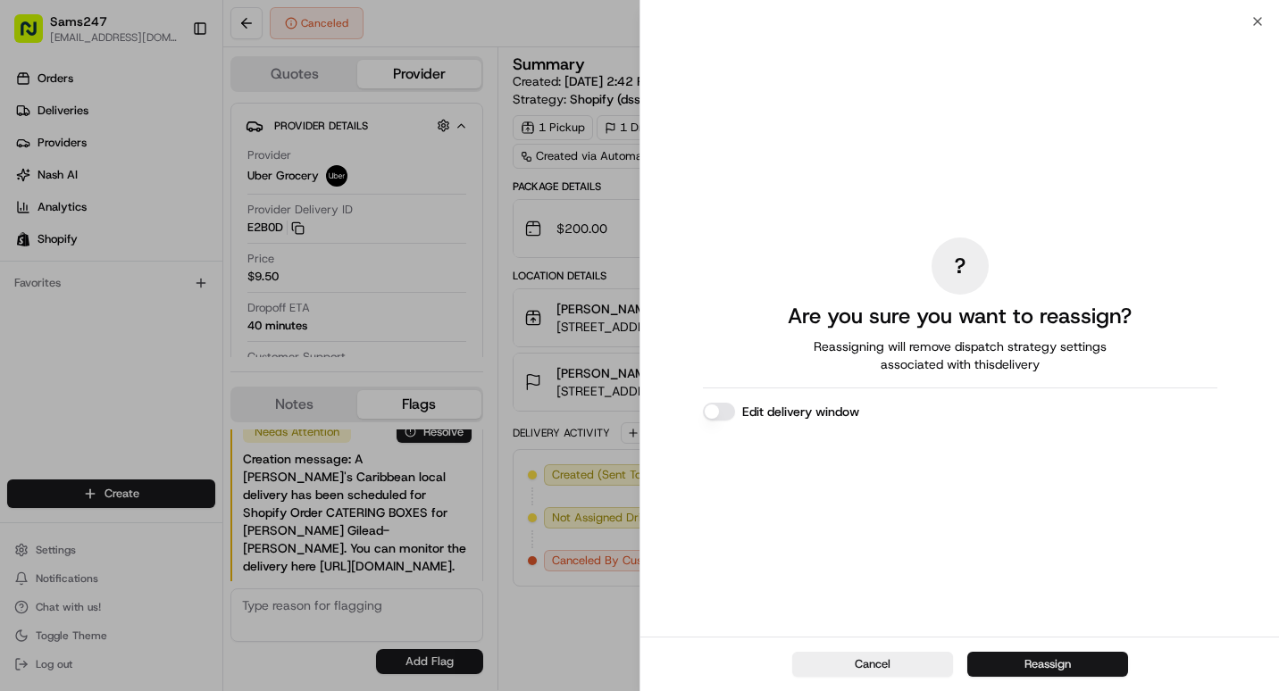
click at [1081, 675] on button "Reassign" at bounding box center [1047, 664] width 161 height 25
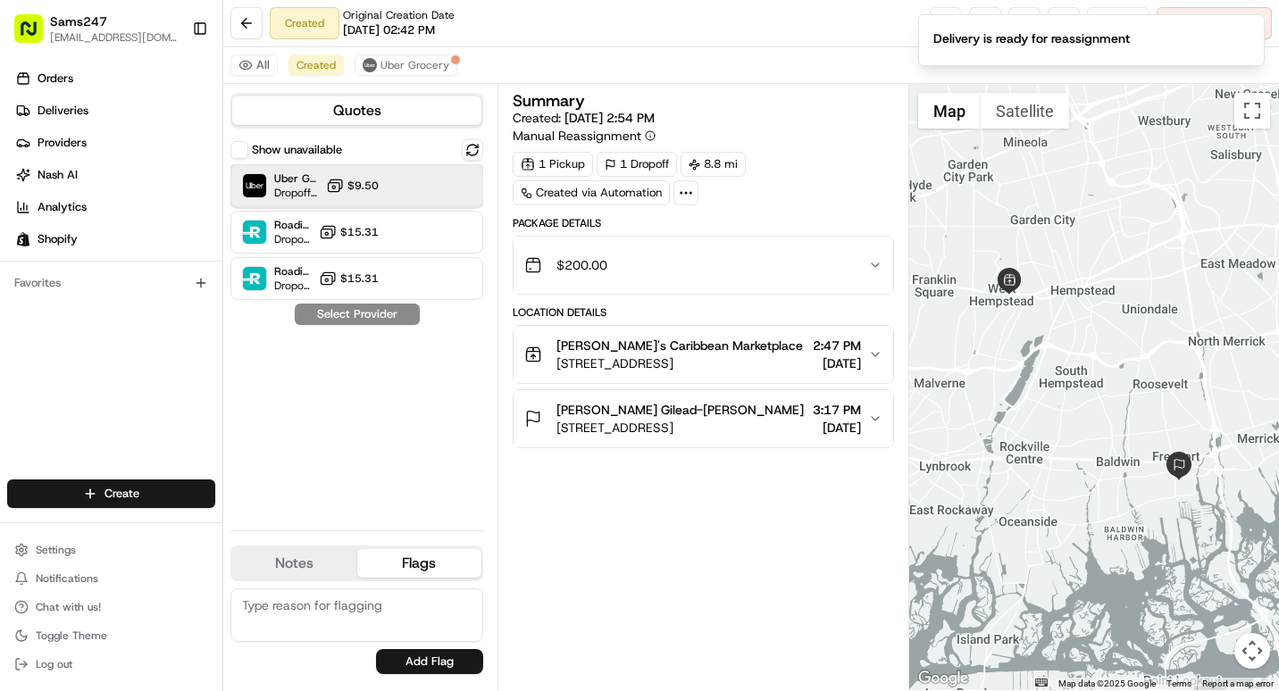
click at [452, 197] on div "Uber Grocery Dropoff ETA 55 minutes $9.50" at bounding box center [356, 185] width 253 height 43
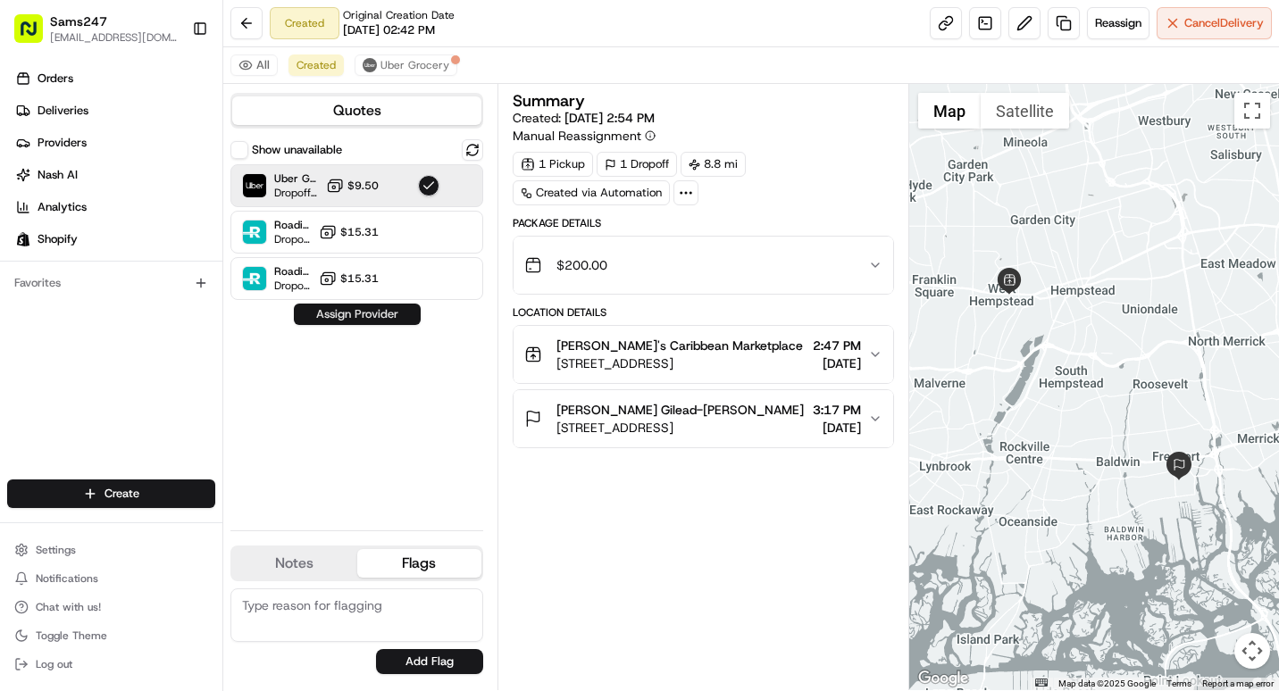
click at [371, 307] on button "Assign Provider" at bounding box center [357, 314] width 127 height 21
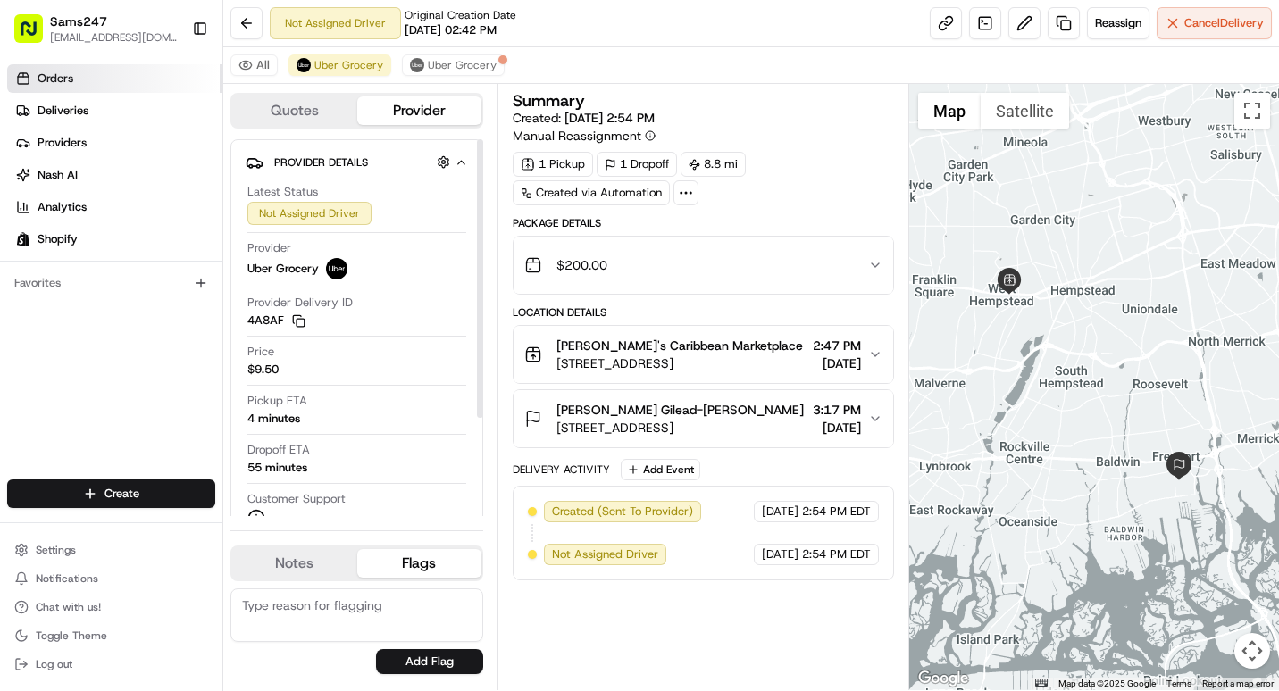
click at [91, 76] on link "Orders" at bounding box center [114, 78] width 215 height 29
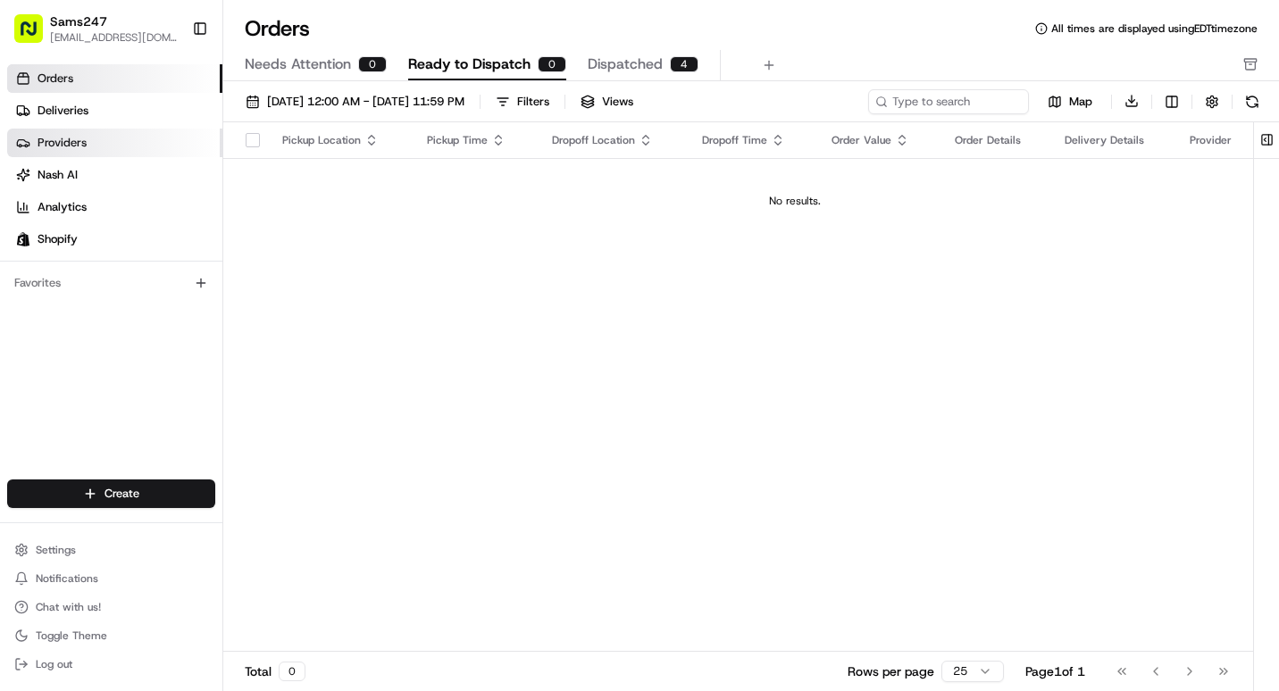
click at [122, 138] on link "Providers" at bounding box center [114, 143] width 215 height 29
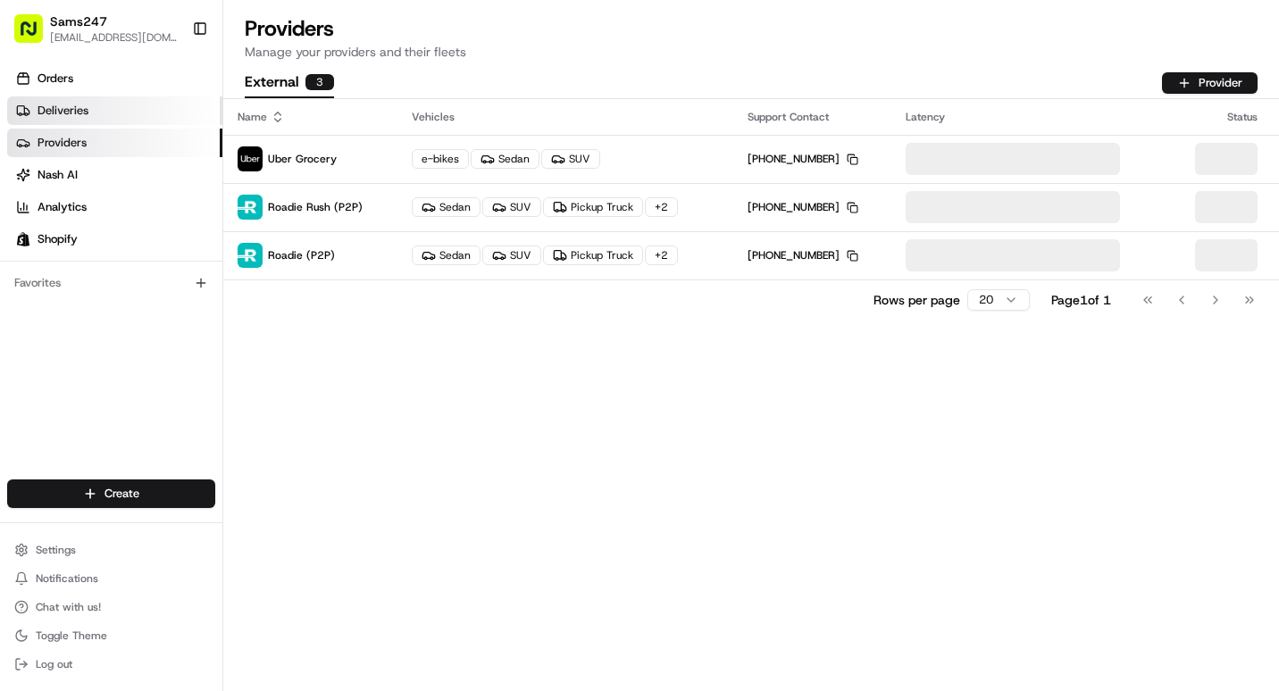
click at [130, 107] on link "Deliveries" at bounding box center [114, 110] width 215 height 29
